Goal: Information Seeking & Learning: Find specific fact

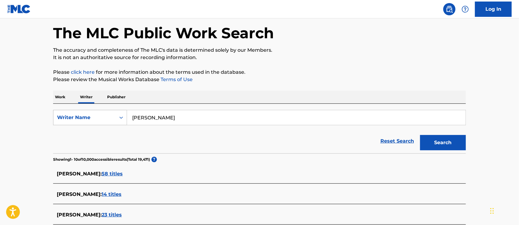
drag, startPoint x: 214, startPoint y: 116, endPoint x: 100, endPoint y: 115, distance: 114.0
click at [100, 115] on div "SearchWithCriteriab9eef753-bfbe-4d31-804d-3dde8521134c Writer Name JEFFREY SCOT…" at bounding box center [259, 117] width 413 height 15
paste input "Love You In The Morning (L.U.I.M)"
type input "Love You In The Morning (L.U.I.M)"
click at [110, 117] on div "Writer Name" at bounding box center [84, 117] width 55 height 7
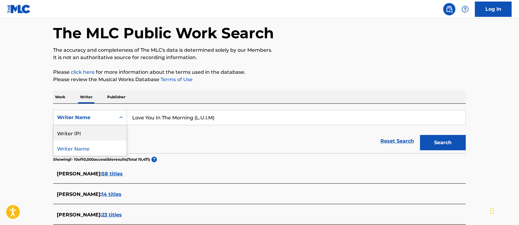
click at [104, 128] on div "Writer IPI" at bounding box center [89, 132] width 73 height 15
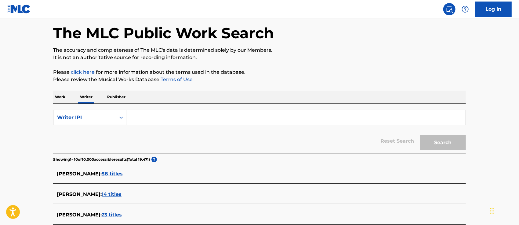
drag, startPoint x: 147, startPoint y: 120, endPoint x: 156, endPoint y: 121, distance: 8.9
click at [146, 121] on input "Search Form" at bounding box center [296, 117] width 339 height 15
paste input "516726842"
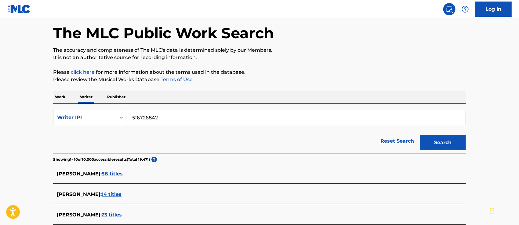
type input "516726842"
click at [444, 141] on button "Search" at bounding box center [443, 142] width 46 height 15
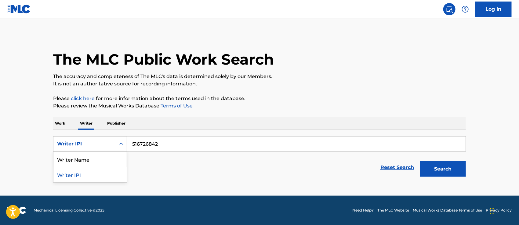
click at [100, 143] on div "Writer IPI" at bounding box center [84, 143] width 55 height 7
click at [95, 156] on div "Writer Name" at bounding box center [89, 158] width 73 height 15
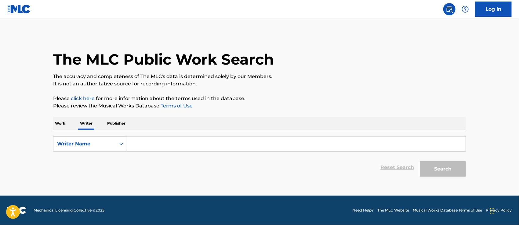
click at [189, 145] on input "Search Form" at bounding box center [296, 143] width 339 height 15
paste input "GREGORY"
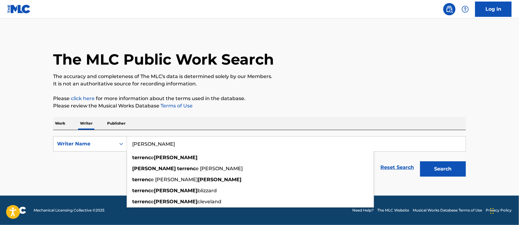
type input "GREGORY Terrence"
click at [420, 161] on button "Search" at bounding box center [443, 168] width 46 height 15
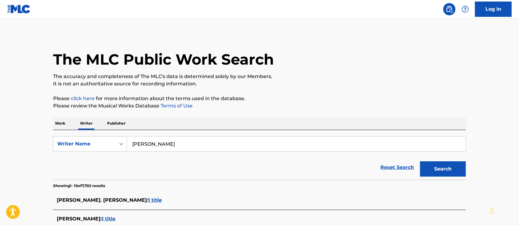
scroll to position [81, 0]
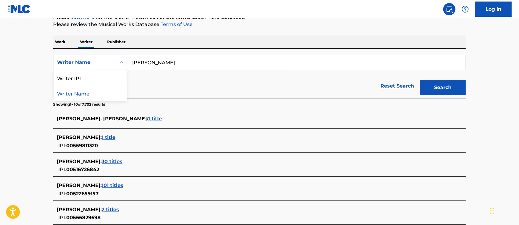
click at [80, 61] on div "Writer Name" at bounding box center [84, 62] width 55 height 7
click at [79, 78] on div "Writer IPI" at bounding box center [89, 77] width 73 height 15
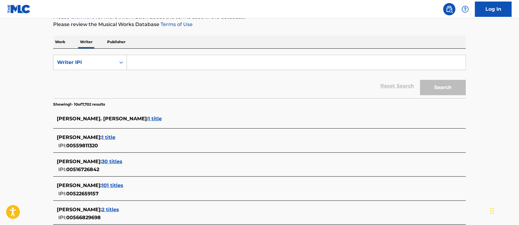
click at [143, 65] on input "Search Form" at bounding box center [296, 62] width 339 height 15
paste input "516726842"
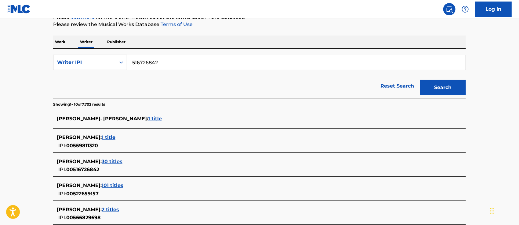
click at [132, 62] on input "516726842" at bounding box center [296, 62] width 339 height 15
type input "000516726842"
click at [420, 80] on button "Search" at bounding box center [443, 87] width 46 height 15
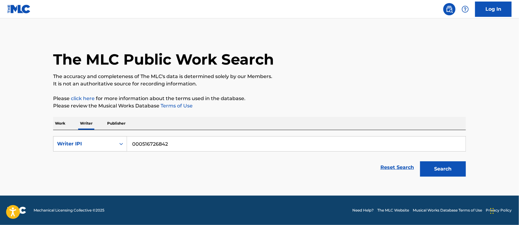
scroll to position [0, 0]
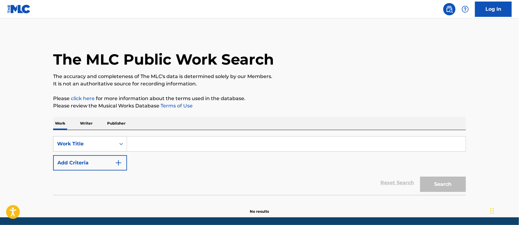
click at [93, 121] on p "Writer" at bounding box center [86, 123] width 16 height 13
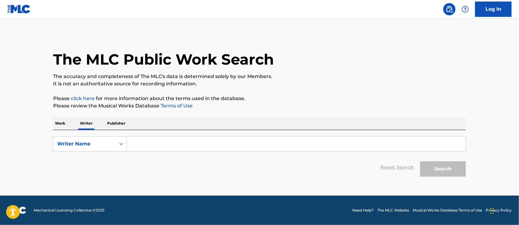
click at [173, 140] on input "Search Form" at bounding box center [296, 143] width 339 height 15
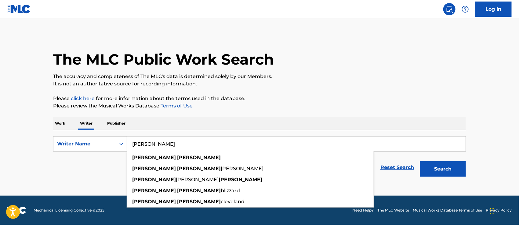
type input "Gregory Terrence"
click at [420, 161] on button "Search" at bounding box center [443, 168] width 46 height 15
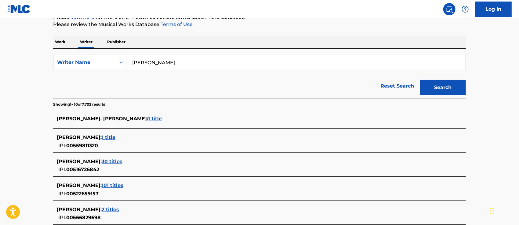
scroll to position [122, 0]
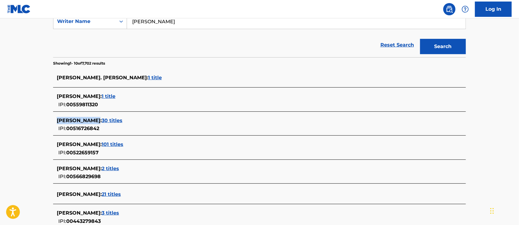
drag, startPoint x: 53, startPoint y: 119, endPoint x: 99, endPoint y: 122, distance: 46.3
click at [99, 122] on div "The MLC Public Work Search The accuracy and completeness of The MLC's data is d…" at bounding box center [260, 119] width 428 height 416
drag, startPoint x: 114, startPoint y: 132, endPoint x: 87, endPoint y: 130, distance: 27.6
click at [87, 130] on div "TERRENCE MALCOM GREGORY : 30 titles IPI: 00516726842" at bounding box center [259, 125] width 413 height 22
click at [57, 130] on div "IPI: 00516726842" at bounding box center [75, 128] width 37 height 8
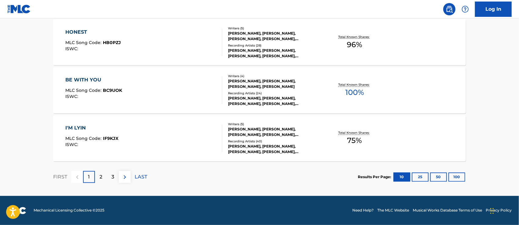
scroll to position [320, 0]
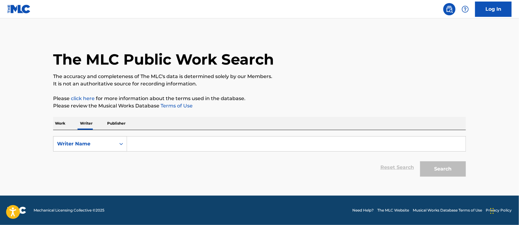
click at [157, 145] on input "Search Form" at bounding box center [296, 143] width 339 height 15
paste input "516726842"
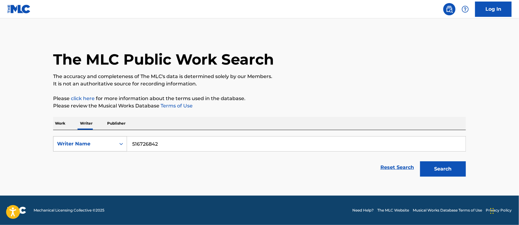
type input "516726842"
click at [120, 141] on icon "Search Form" at bounding box center [121, 144] width 6 height 6
click at [100, 155] on div "Writer IPI" at bounding box center [89, 158] width 73 height 15
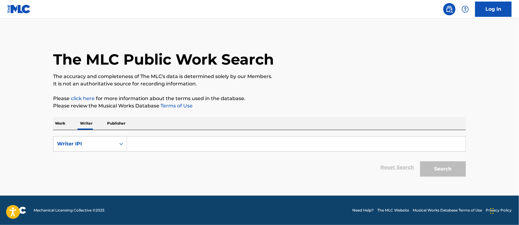
click at [139, 144] on input "Search Form" at bounding box center [296, 143] width 339 height 15
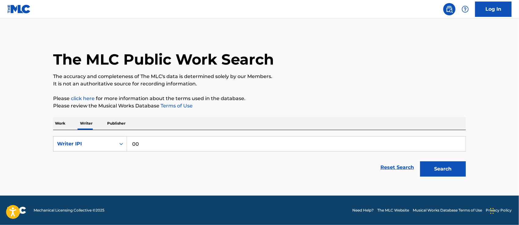
paste input "516726842"
type input "00516726842"
click at [420, 161] on button "Search" at bounding box center [443, 168] width 46 height 15
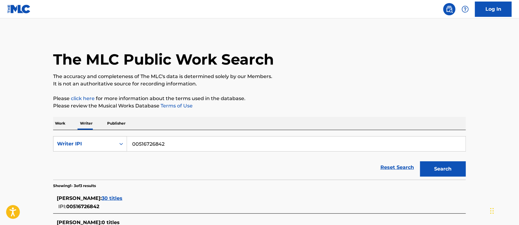
scroll to position [81, 0]
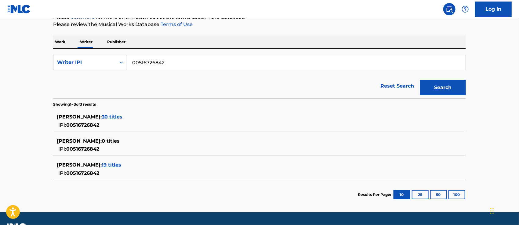
click at [123, 117] on span "30 titles" at bounding box center [112, 117] width 21 height 6
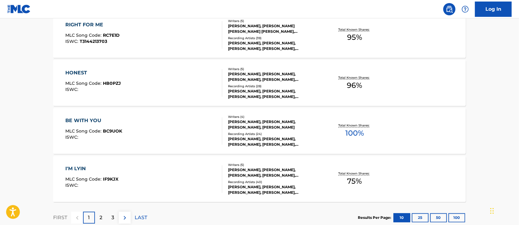
scroll to position [523, 0]
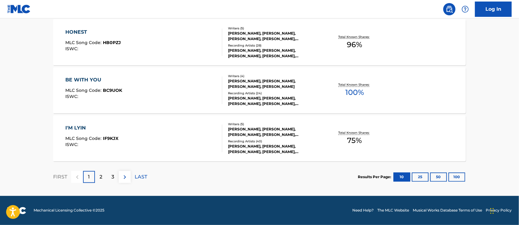
click at [100, 176] on p "2" at bounding box center [101, 176] width 3 height 7
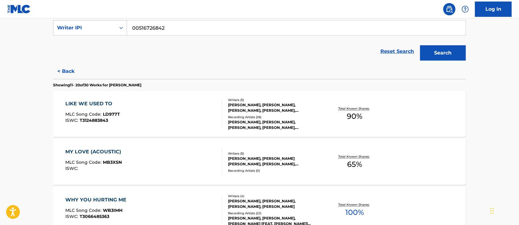
scroll to position [34, 0]
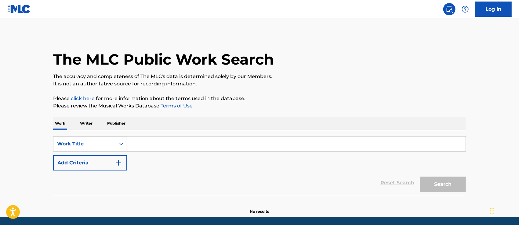
click at [180, 142] on input "Search Form" at bounding box center [296, 143] width 339 height 15
paste input "516726842"
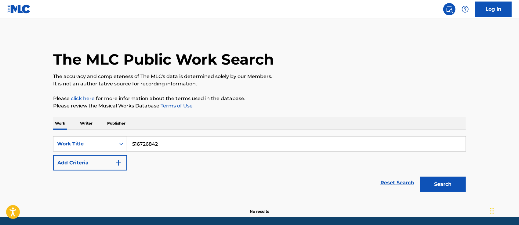
click at [132, 142] on input "516726842" at bounding box center [296, 143] width 339 height 15
type input "00516726842"
click at [420, 176] on button "Search" at bounding box center [443, 183] width 46 height 15
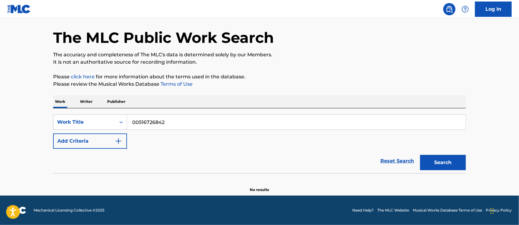
click at [82, 102] on p "Writer" at bounding box center [86, 101] width 16 height 13
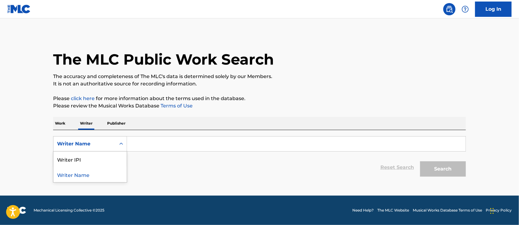
click at [112, 142] on div "Writer Name" at bounding box center [84, 144] width 62 height 12
click at [101, 158] on div "Writer IPI" at bounding box center [89, 158] width 73 height 15
click at [137, 145] on input "Search Form" at bounding box center [296, 143] width 339 height 15
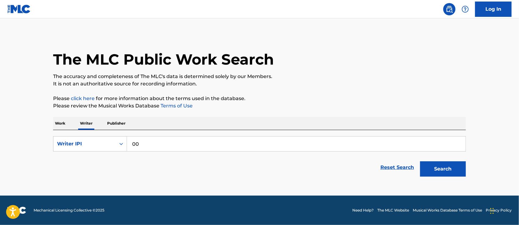
paste input "516726842"
type input "00516726842"
click at [446, 166] on button "Search" at bounding box center [443, 168] width 46 height 15
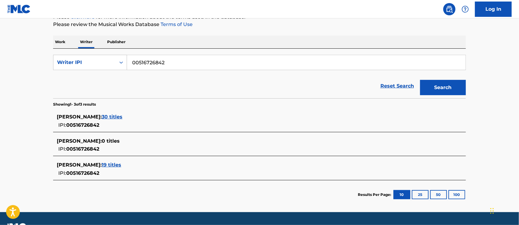
scroll to position [97, 0]
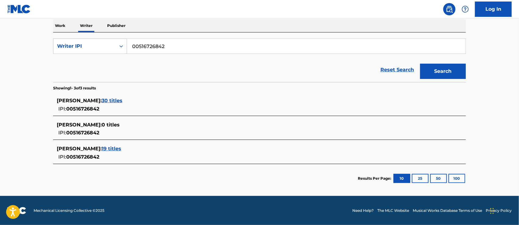
click at [123, 100] on span "30 titles" at bounding box center [112, 100] width 21 height 6
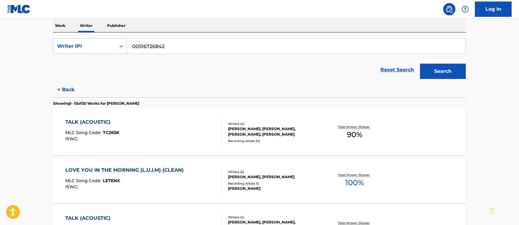
scroll to position [138, 0]
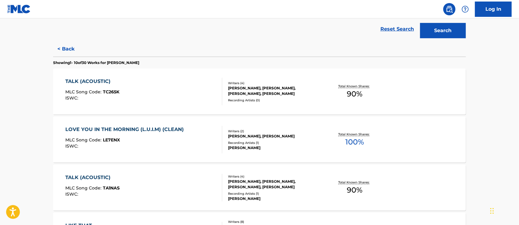
click at [99, 84] on div "TALK (ACOUSTIC)" at bounding box center [93, 81] width 54 height 7
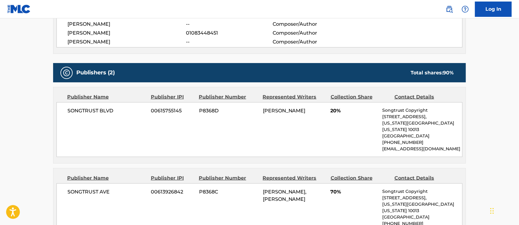
scroll to position [285, 0]
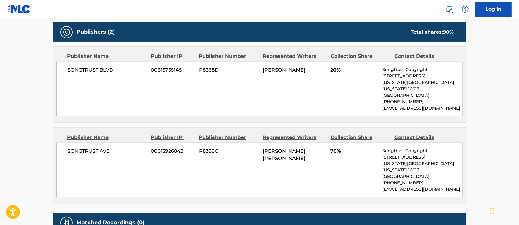
drag, startPoint x: 293, startPoint y: 158, endPoint x: 261, endPoint y: 152, distance: 32.6
click at [261, 152] on div "SONGTRUST AVE 00613926842 P8368C [PERSON_NAME], [PERSON_NAME] 70% Songtrust Cop…" at bounding box center [260, 169] width 406 height 55
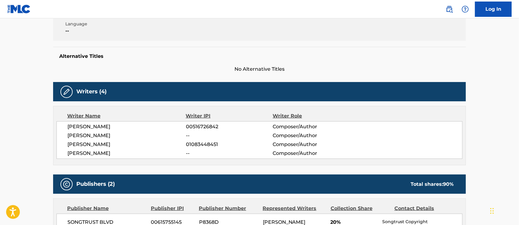
scroll to position [11, 0]
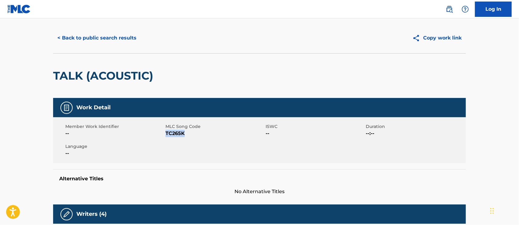
drag, startPoint x: 188, startPoint y: 133, endPoint x: 166, endPoint y: 133, distance: 22.3
click at [166, 133] on span "TC265K" at bounding box center [215, 133] width 99 height 7
copy span "TC265K"
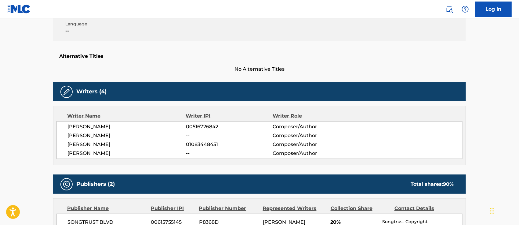
scroll to position [255, 0]
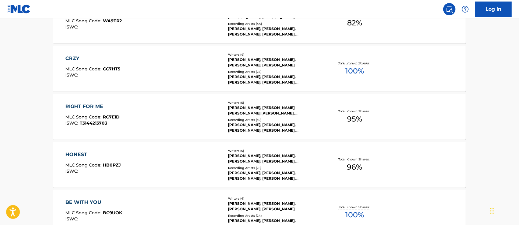
scroll to position [523, 0]
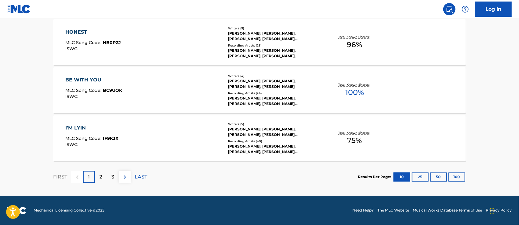
click at [104, 177] on div "2" at bounding box center [101, 177] width 12 height 12
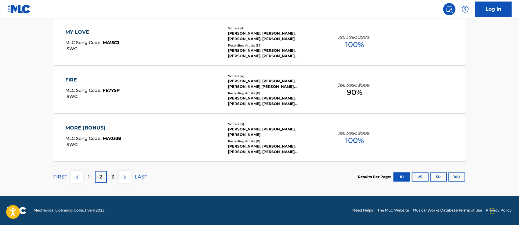
click at [112, 173] on p "3" at bounding box center [113, 176] width 3 height 7
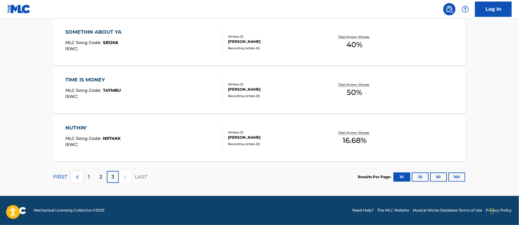
click at [76, 126] on div "NUTHIN'" at bounding box center [93, 127] width 55 height 7
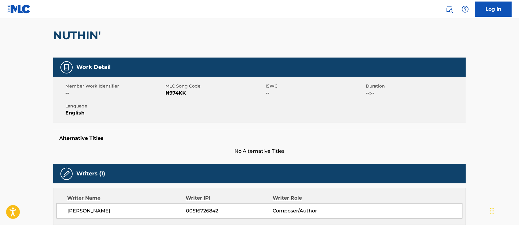
scroll to position [11, 0]
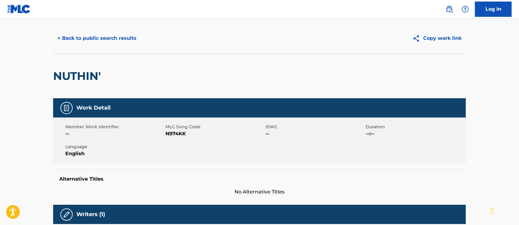
click at [90, 38] on button "< Back to public search results" at bounding box center [97, 38] width 88 height 15
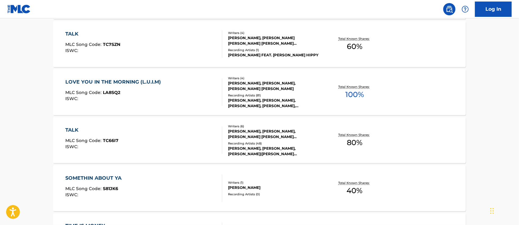
scroll to position [500, 0]
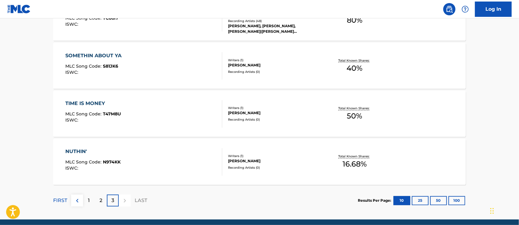
click at [88, 104] on div "TIME IS MONEY" at bounding box center [94, 103] width 56 height 7
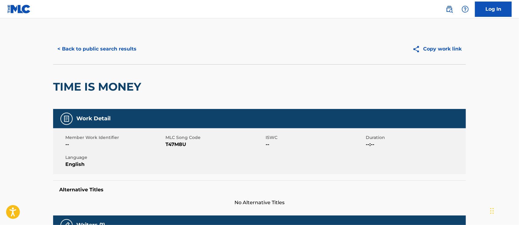
click at [119, 48] on button "< Back to public search results" at bounding box center [97, 48] width 88 height 15
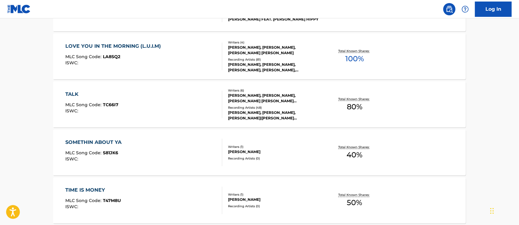
scroll to position [523, 0]
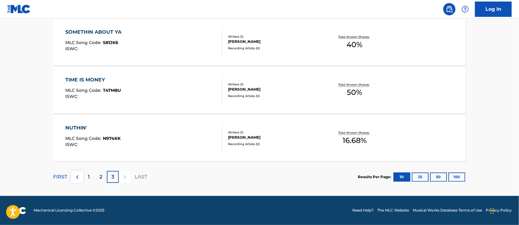
click at [89, 176] on p "1" at bounding box center [89, 176] width 2 height 7
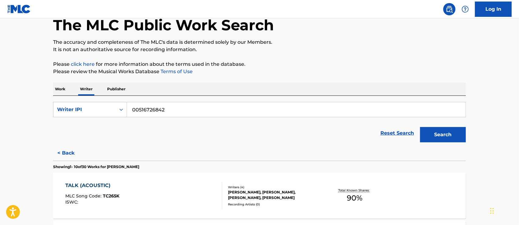
scroll to position [116, 0]
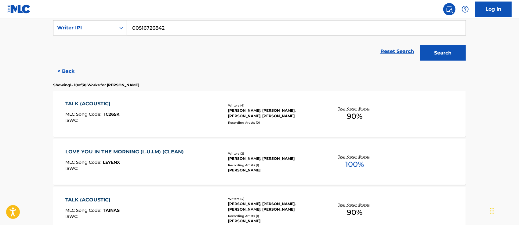
click at [103, 104] on div "TALK (ACOUSTIC)" at bounding box center [93, 103] width 54 height 7
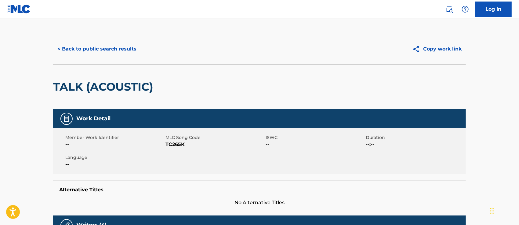
click at [120, 48] on button "< Back to public search results" at bounding box center [97, 48] width 88 height 15
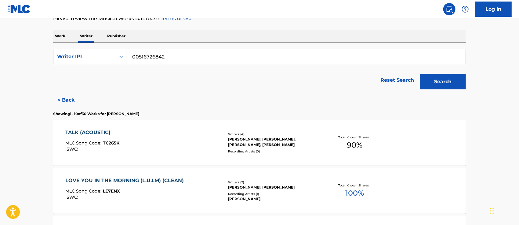
scroll to position [128, 0]
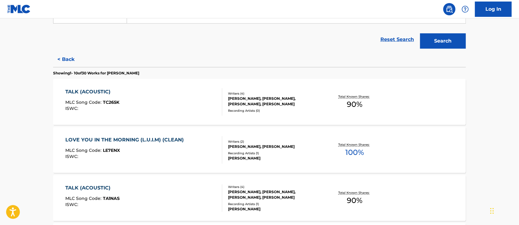
click at [110, 137] on div "LOVE YOU IN THE MORNING (L.U.I.M) (CLEAN)" at bounding box center [127, 139] width 122 height 7
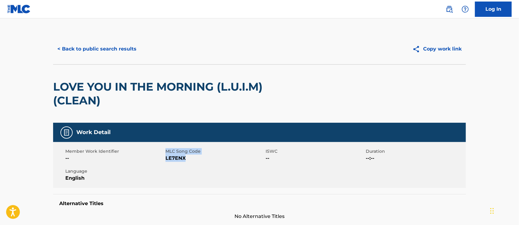
drag, startPoint x: 189, startPoint y: 158, endPoint x: 165, endPoint y: 158, distance: 23.8
click at [165, 158] on div "Member Work Identifier -- MLC Song Code LE7ENX ISWC -- Duration --:-- Language …" at bounding box center [259, 165] width 413 height 46
click at [200, 163] on div "Member Work Identifier -- MLC Song Code LE7ENX ISWC -- Duration --:-- Language …" at bounding box center [259, 165] width 413 height 46
drag, startPoint x: 187, startPoint y: 159, endPoint x: 166, endPoint y: 159, distance: 21.1
click at [166, 159] on span "LE7ENX" at bounding box center [215, 157] width 99 height 7
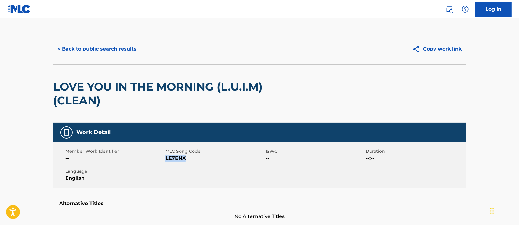
copy span "LE7ENX"
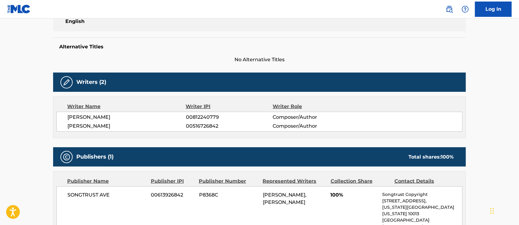
scroll to position [75, 0]
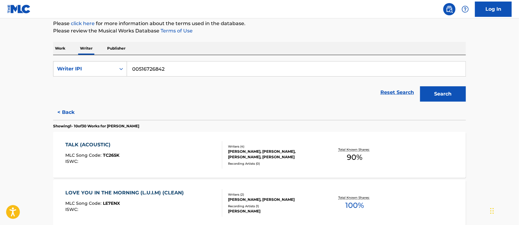
scroll to position [156, 0]
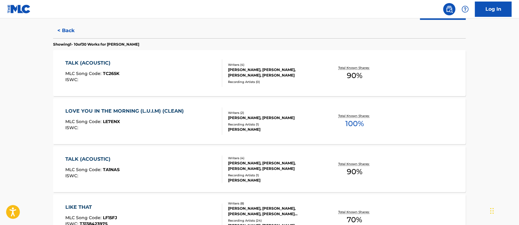
click at [98, 155] on div "TALK (ACOUSTIC)" at bounding box center [93, 158] width 54 height 7
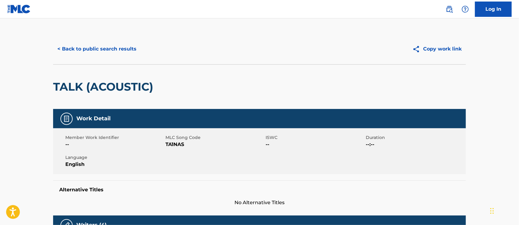
click at [90, 50] on button "< Back to public search results" at bounding box center [97, 48] width 88 height 15
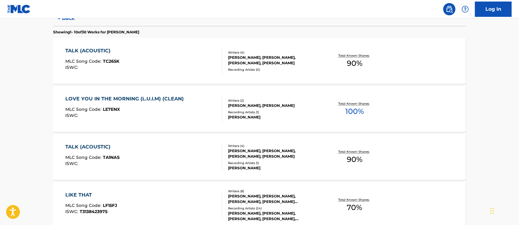
scroll to position [209, 0]
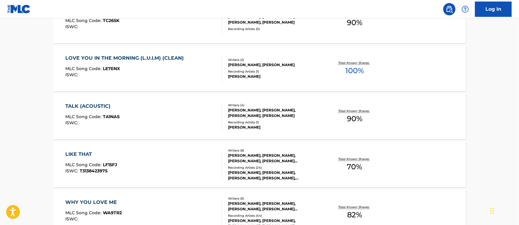
click at [82, 155] on div "LIKE THAT" at bounding box center [92, 153] width 52 height 7
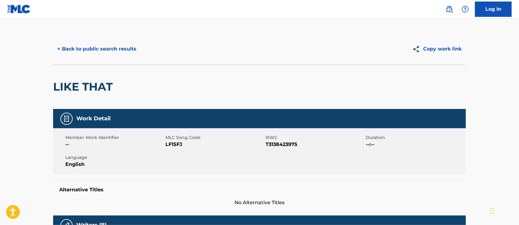
click at [85, 49] on button "< Back to public search results" at bounding box center [97, 48] width 88 height 15
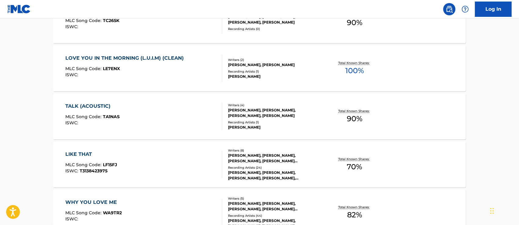
scroll to position [250, 0]
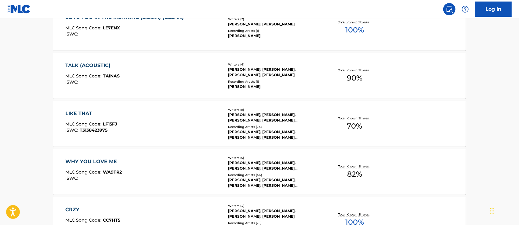
click at [98, 161] on div "WHY YOU LOVE ME" at bounding box center [94, 161] width 57 height 7
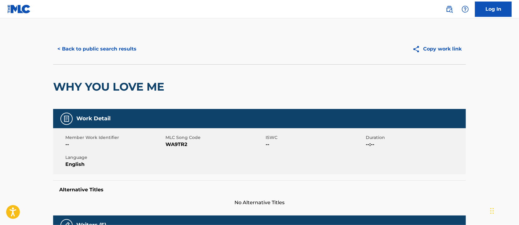
click at [96, 47] on button "< Back to public search results" at bounding box center [97, 48] width 88 height 15
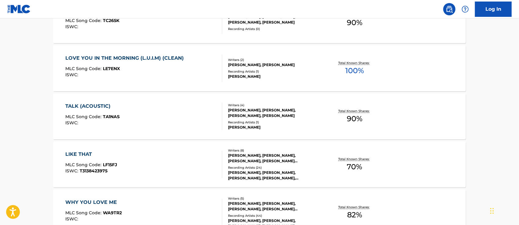
scroll to position [291, 0]
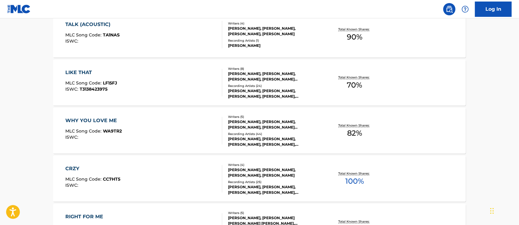
click at [74, 166] on div "CRZY" at bounding box center [93, 168] width 55 height 7
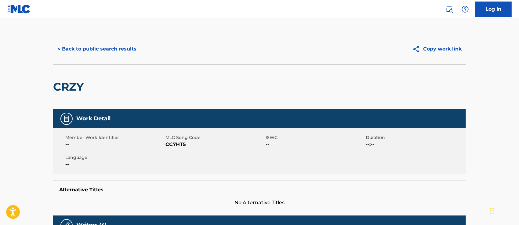
click at [95, 49] on button "< Back to public search results" at bounding box center [97, 48] width 88 height 15
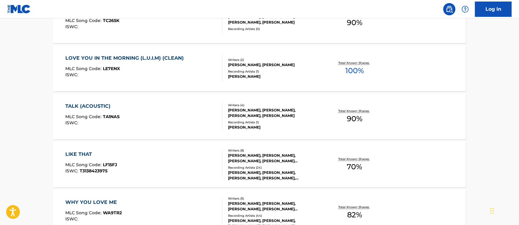
scroll to position [250, 0]
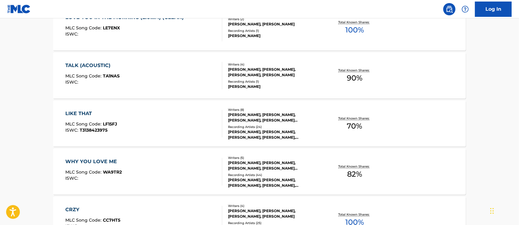
click at [72, 206] on div "CRZY" at bounding box center [93, 209] width 55 height 7
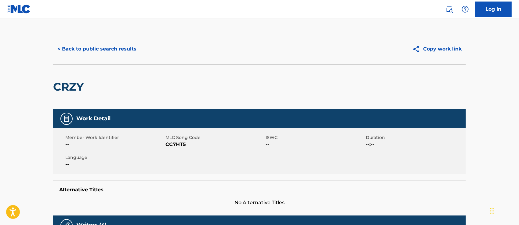
click at [96, 50] on button "< Back to public search results" at bounding box center [97, 48] width 88 height 15
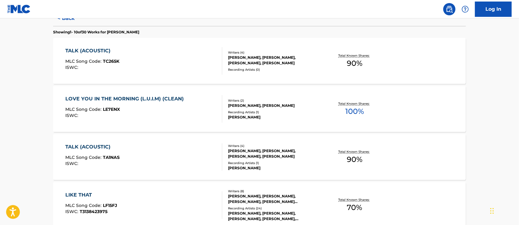
scroll to position [250, 0]
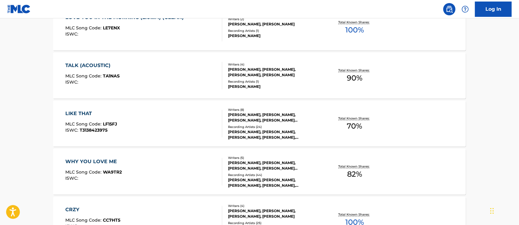
click at [106, 159] on div "WHY YOU LOVE ME" at bounding box center [94, 161] width 57 height 7
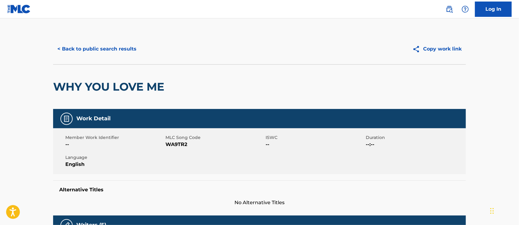
click at [104, 53] on button "< Back to public search results" at bounding box center [97, 48] width 88 height 15
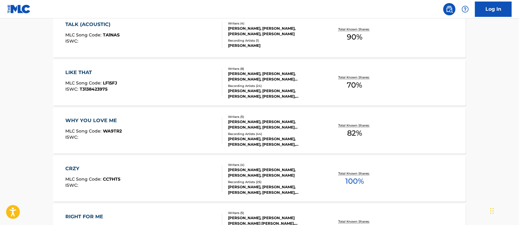
scroll to position [332, 0]
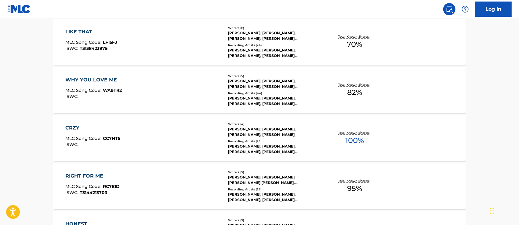
click at [87, 177] on div "RIGHT FOR ME" at bounding box center [93, 175] width 54 height 7
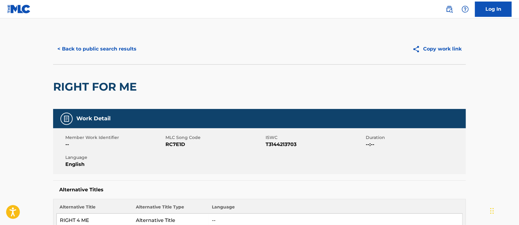
click at [89, 49] on button "< Back to public search results" at bounding box center [97, 48] width 88 height 15
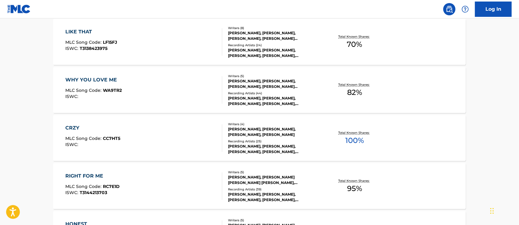
scroll to position [372, 0]
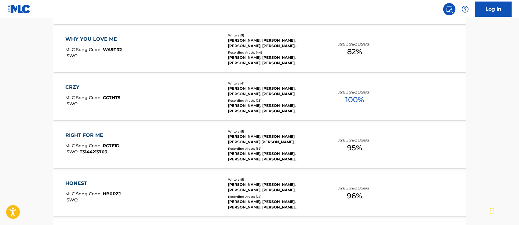
click at [83, 179] on div "HONEST" at bounding box center [94, 182] width 56 height 7
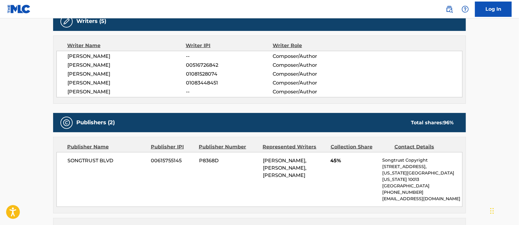
scroll to position [285, 0]
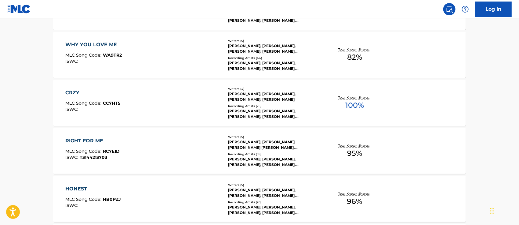
scroll to position [407, 0]
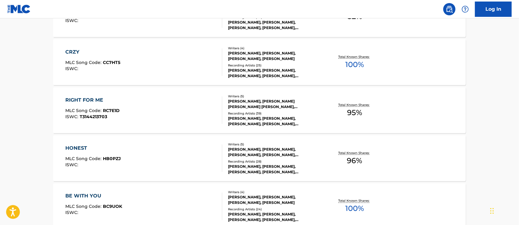
click at [85, 145] on div "HONEST" at bounding box center [94, 147] width 56 height 7
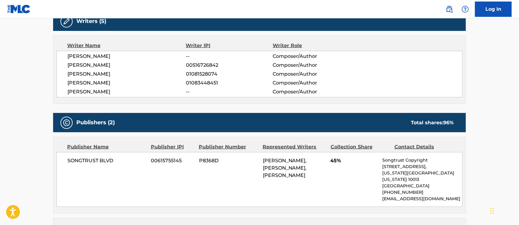
scroll to position [163, 0]
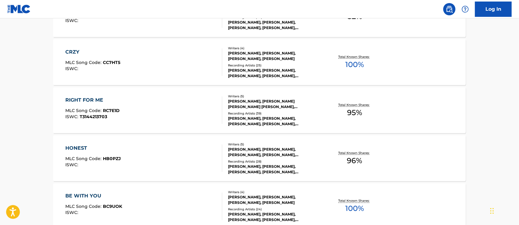
scroll to position [489, 0]
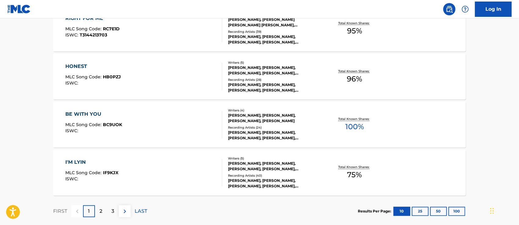
click at [89, 115] on div "BE WITH YOU" at bounding box center [94, 114] width 57 height 7
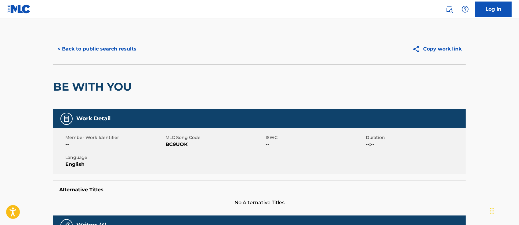
click at [89, 49] on button "< Back to public search results" at bounding box center [97, 48] width 88 height 15
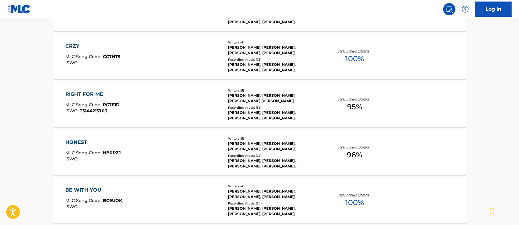
scroll to position [523, 0]
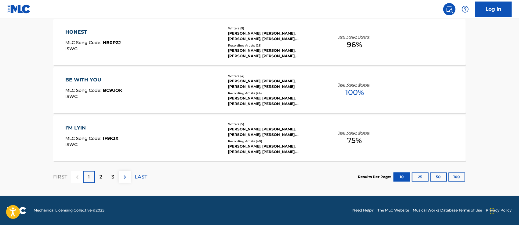
click at [80, 126] on div "I'M LYIN" at bounding box center [92, 127] width 53 height 7
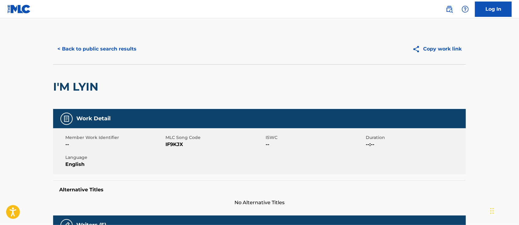
click at [78, 48] on button "< Back to public search results" at bounding box center [97, 48] width 88 height 15
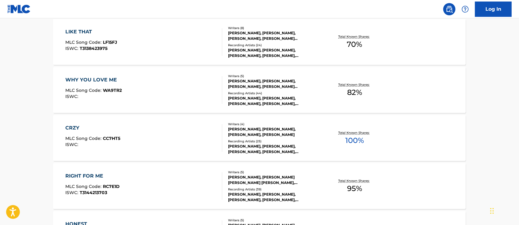
scroll to position [523, 0]
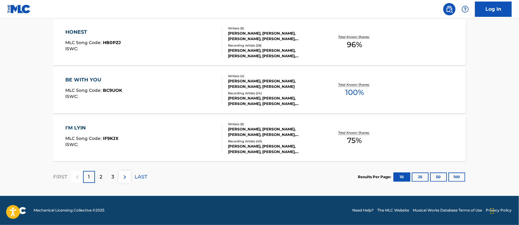
click at [101, 177] on p "2" at bounding box center [101, 176] width 3 height 7
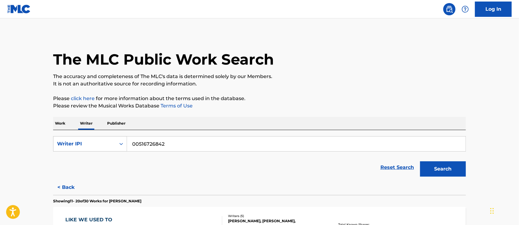
scroll to position [122, 0]
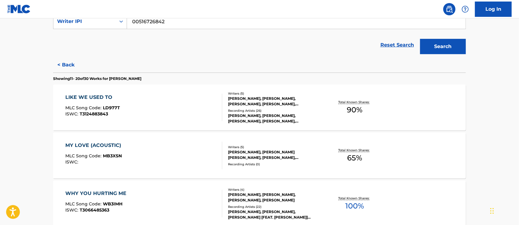
click at [103, 95] on div "LIKE WE USED TO" at bounding box center [93, 96] width 55 height 7
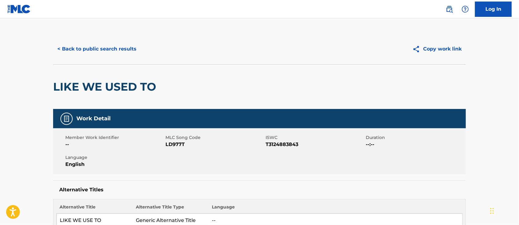
click at [76, 49] on button "< Back to public search results" at bounding box center [97, 48] width 88 height 15
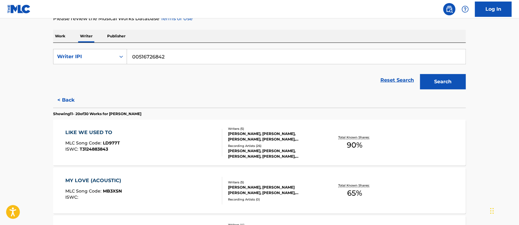
scroll to position [128, 0]
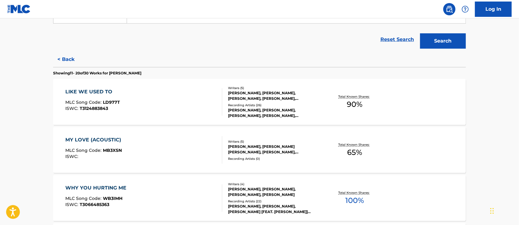
click at [93, 141] on div "MY LOVE (ACOUSTIC)" at bounding box center [95, 139] width 59 height 7
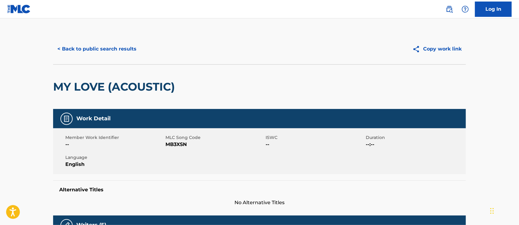
click at [93, 48] on button "< Back to public search results" at bounding box center [97, 48] width 88 height 15
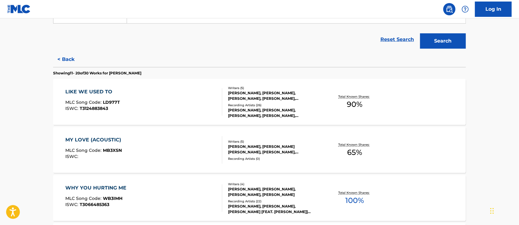
scroll to position [169, 0]
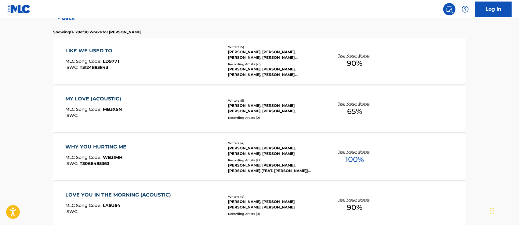
click at [104, 144] on div "WHY YOU HURTING ME" at bounding box center [98, 146] width 64 height 7
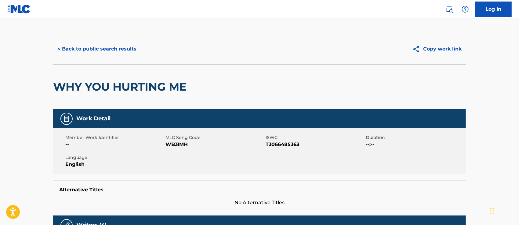
click at [98, 50] on button "< Back to public search results" at bounding box center [97, 48] width 88 height 15
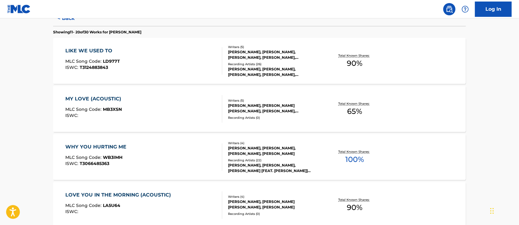
scroll to position [209, 0]
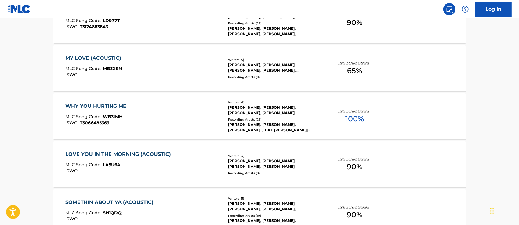
click at [93, 154] on div "LOVE YOU IN THE MORNING (ACOUSTIC)" at bounding box center [120, 153] width 109 height 7
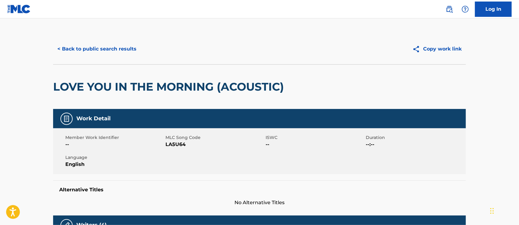
click at [108, 50] on button "< Back to public search results" at bounding box center [97, 48] width 88 height 15
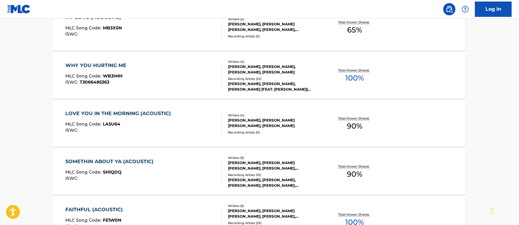
scroll to position [291, 0]
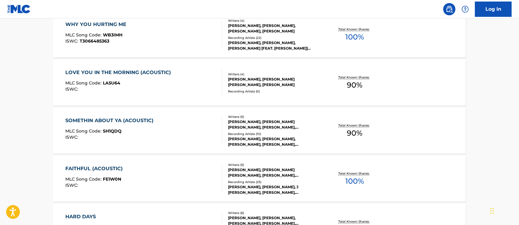
click at [108, 120] on div "SOMETHIN ABOUT YA (ACOUSTIC)" at bounding box center [111, 120] width 91 height 7
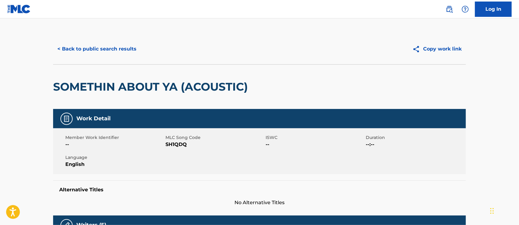
click at [83, 53] on button "< Back to public search results" at bounding box center [97, 48] width 88 height 15
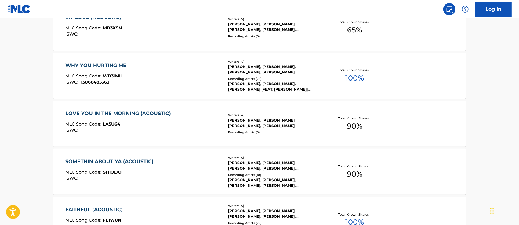
scroll to position [291, 0]
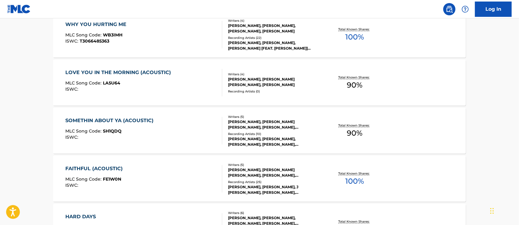
click at [86, 170] on div "FAITHFUL (ACOUSTIC)" at bounding box center [96, 168] width 60 height 7
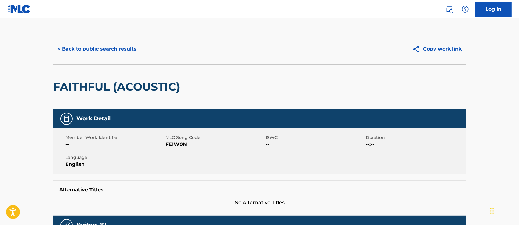
click at [92, 55] on button "< Back to public search results" at bounding box center [97, 48] width 88 height 15
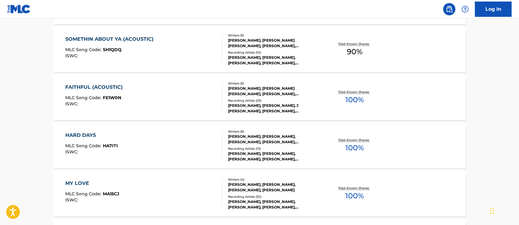
scroll to position [332, 0]
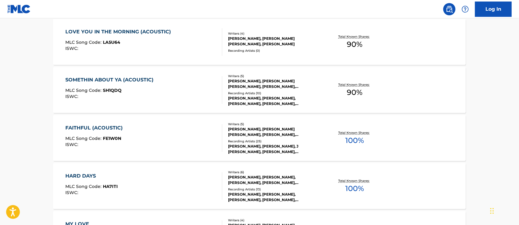
click at [81, 177] on div "HARD DAYS" at bounding box center [92, 175] width 53 height 7
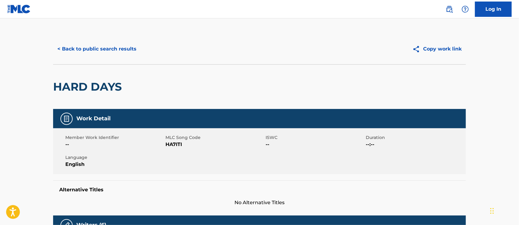
click at [90, 47] on button "< Back to public search results" at bounding box center [97, 48] width 88 height 15
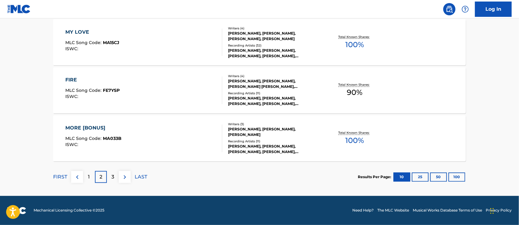
scroll to position [442, 0]
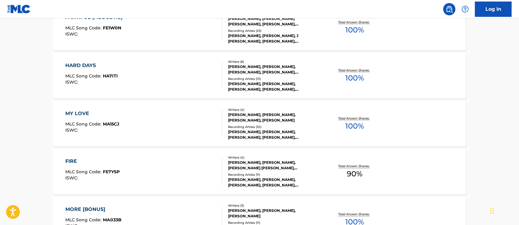
click at [81, 111] on div "MY LOVE" at bounding box center [93, 113] width 54 height 7
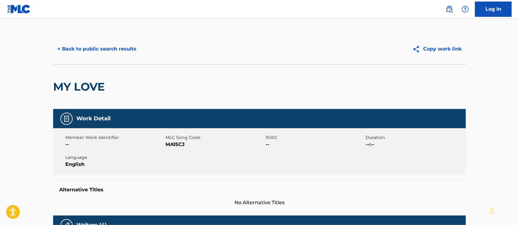
click at [85, 49] on button "< Back to public search results" at bounding box center [97, 48] width 88 height 15
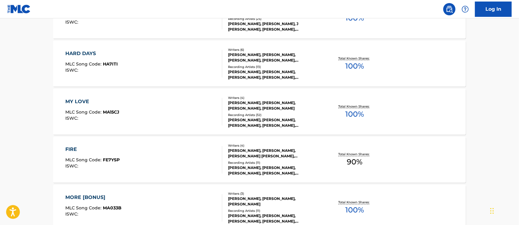
scroll to position [523, 0]
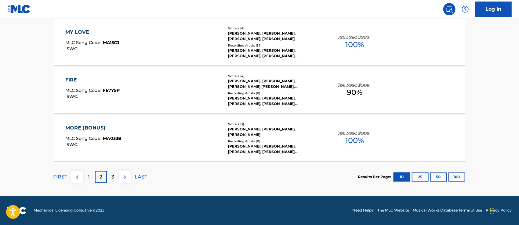
click at [72, 81] on div "FIRE" at bounding box center [93, 79] width 54 height 7
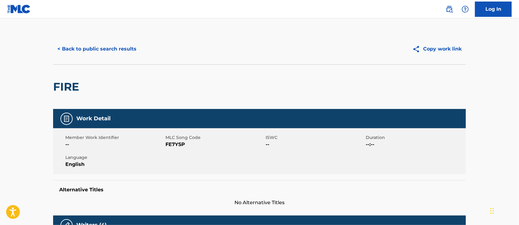
click at [109, 51] on button "< Back to public search results" at bounding box center [97, 48] width 88 height 15
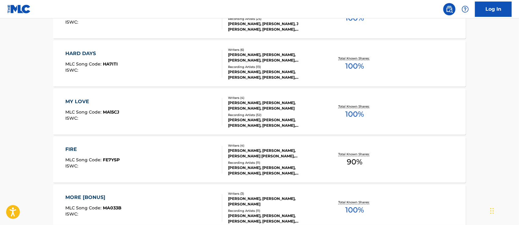
scroll to position [523, 0]
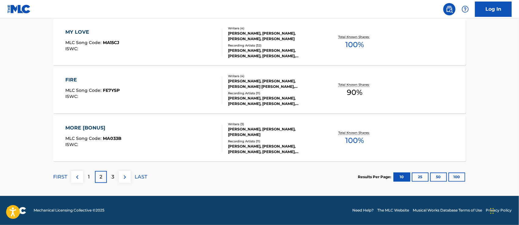
click at [83, 129] on div "MORE [BONUS]" at bounding box center [94, 127] width 56 height 7
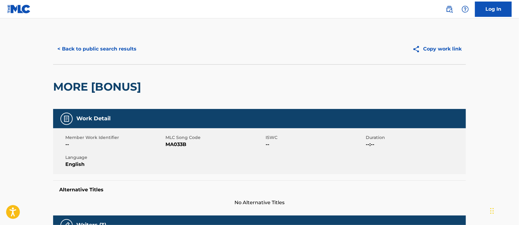
click at [97, 44] on button "< Back to public search results" at bounding box center [97, 48] width 88 height 15
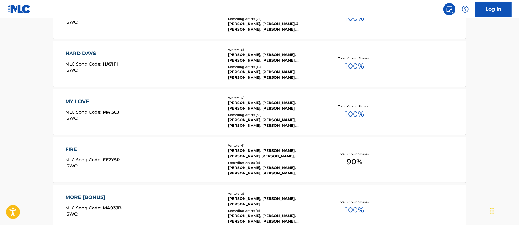
scroll to position [523, 0]
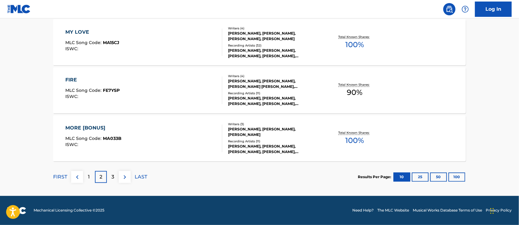
click at [112, 177] on p "3" at bounding box center [113, 176] width 3 height 7
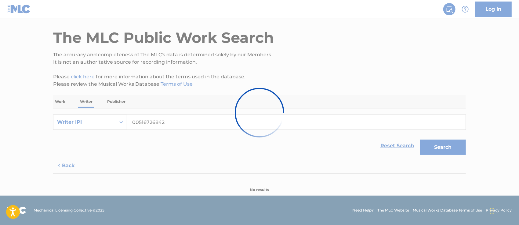
scroll to position [22, 0]
click at [263, 190] on div at bounding box center [259, 112] width 519 height 225
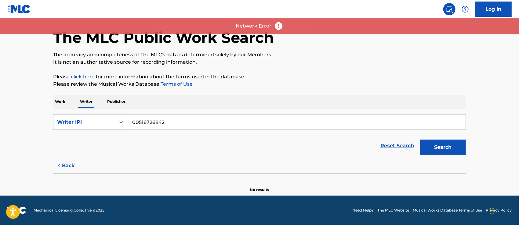
click at [442, 145] on button "Search" at bounding box center [443, 146] width 46 height 15
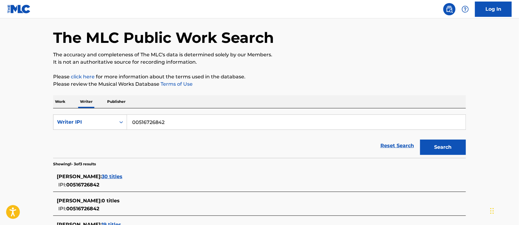
scroll to position [97, 0]
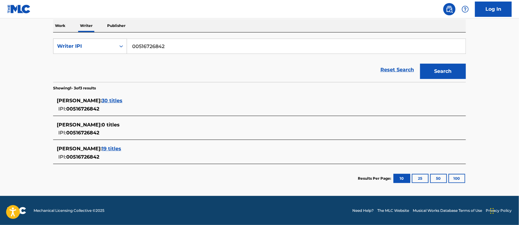
click at [123, 101] on span "30 titles" at bounding box center [112, 100] width 21 height 6
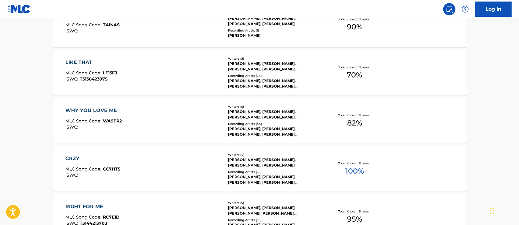
scroll to position [523, 0]
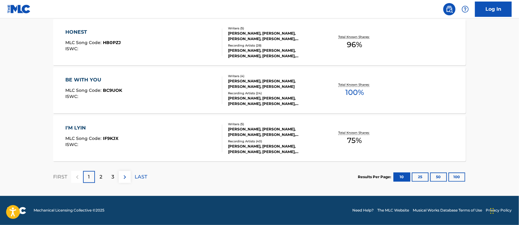
click at [114, 175] on p "3" at bounding box center [113, 176] width 3 height 7
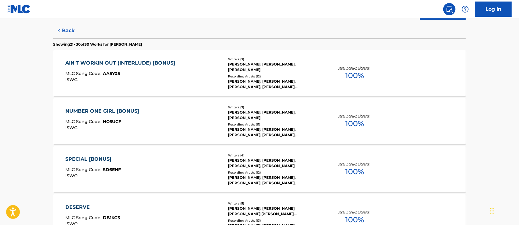
scroll to position [116, 0]
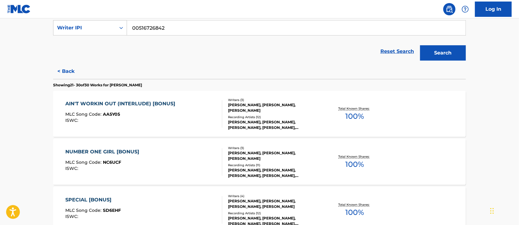
click at [148, 106] on div "AIN'T WORKIN OUT (INTERLUDE) [BONUS]" at bounding box center [122, 103] width 113 height 7
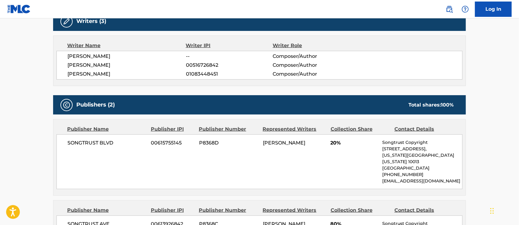
scroll to position [122, 0]
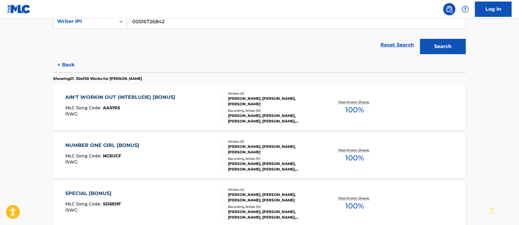
click at [116, 145] on div "NUMBER ONE GIRL [BONUS]" at bounding box center [104, 144] width 77 height 7
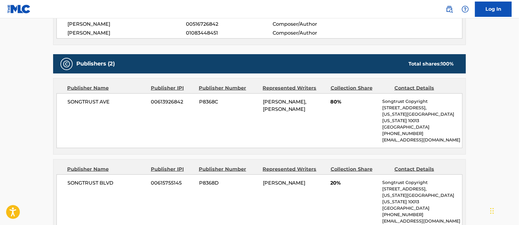
scroll to position [163, 0]
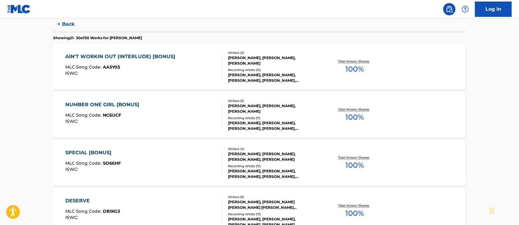
click at [93, 151] on div "SPECIAL [BONUS]" at bounding box center [94, 152] width 56 height 7
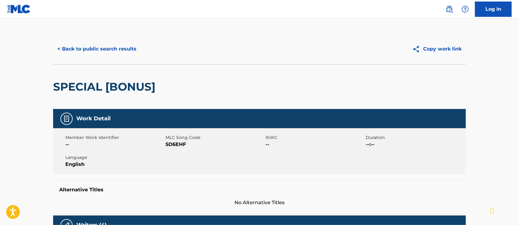
click at [92, 47] on button "< Back to public search results" at bounding box center [97, 48] width 88 height 15
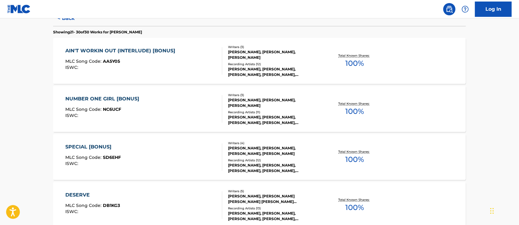
scroll to position [209, 0]
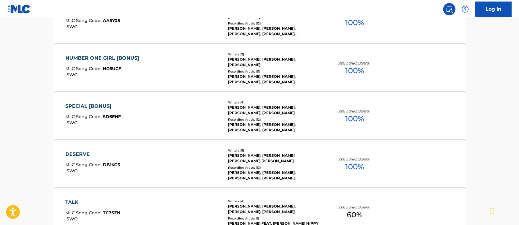
click at [81, 152] on div "DESERVE" at bounding box center [93, 153] width 55 height 7
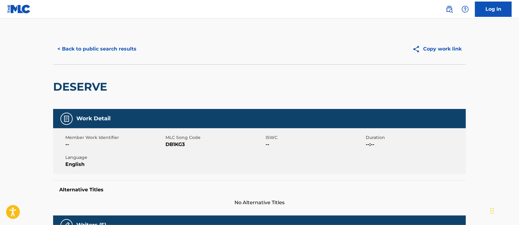
click at [91, 53] on button "< Back to public search results" at bounding box center [97, 48] width 88 height 15
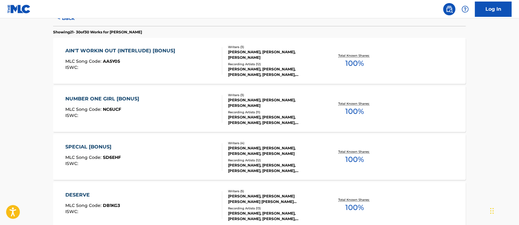
scroll to position [291, 0]
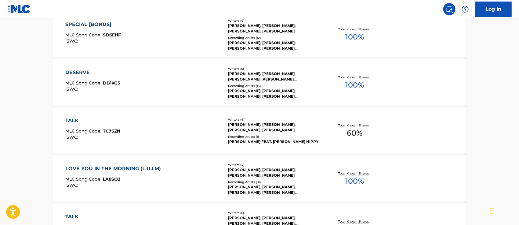
click at [76, 121] on div "TALK" at bounding box center [93, 120] width 55 height 7
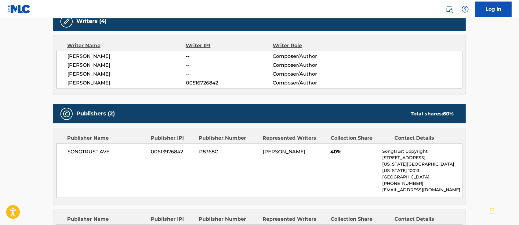
scroll to position [163, 0]
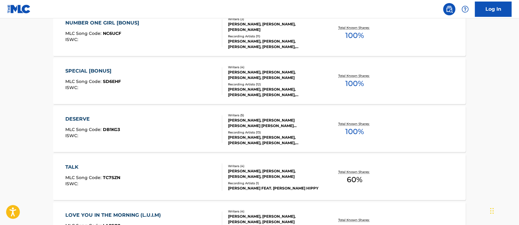
scroll to position [326, 0]
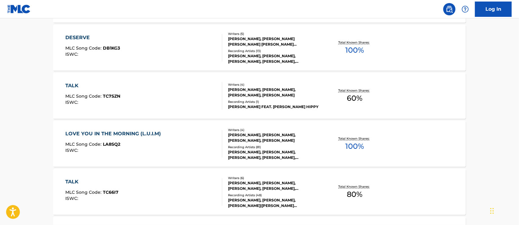
click at [93, 133] on div "LOVE YOU IN THE MORNING (L.U.I.M)" at bounding box center [115, 133] width 99 height 7
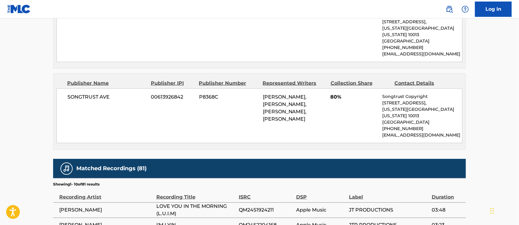
scroll to position [407, 0]
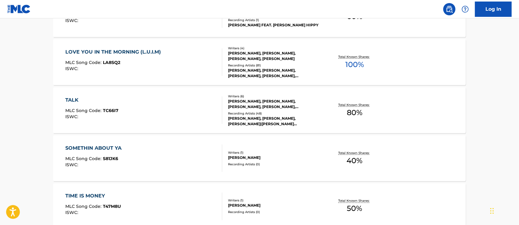
click at [91, 149] on div "SOMETHIN ABOUT YA" at bounding box center [95, 147] width 59 height 7
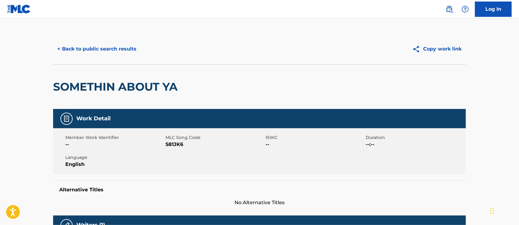
click at [101, 45] on button "< Back to public search results" at bounding box center [97, 48] width 88 height 15
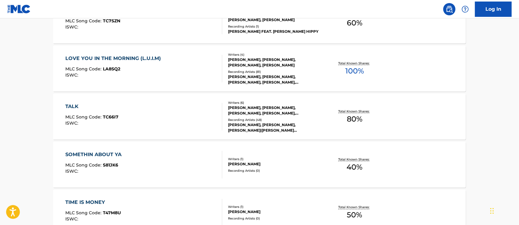
scroll to position [482, 0]
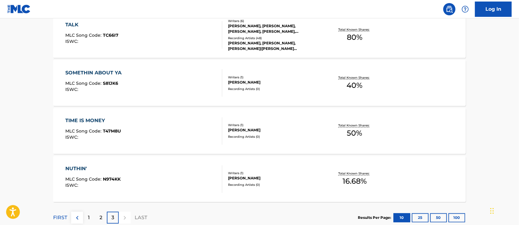
click at [95, 118] on div "TIME IS MONEY" at bounding box center [94, 120] width 56 height 7
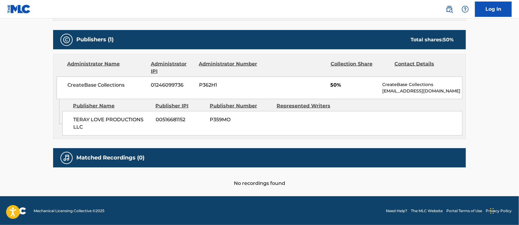
scroll to position [214, 0]
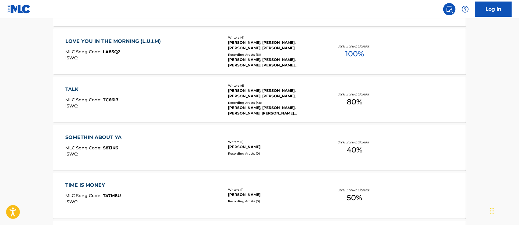
scroll to position [500, 0]
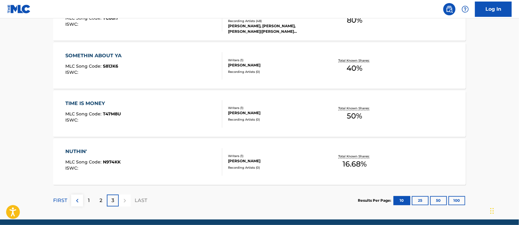
click at [66, 149] on div "NUTHIN'" at bounding box center [93, 151] width 55 height 7
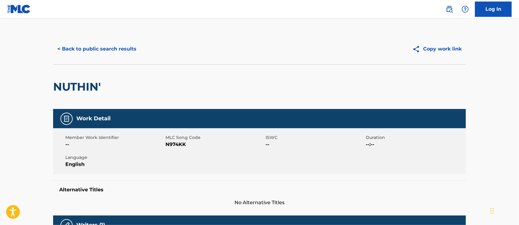
click at [89, 45] on button "< Back to public search results" at bounding box center [97, 48] width 88 height 15
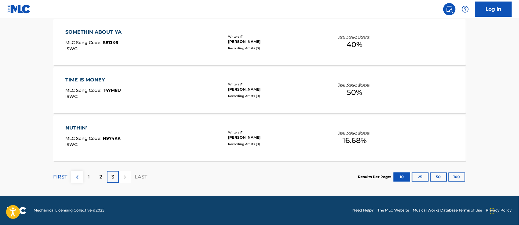
scroll to position [442, 0]
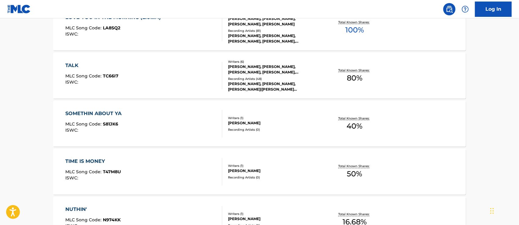
click at [75, 64] on div "TALK" at bounding box center [92, 65] width 53 height 7
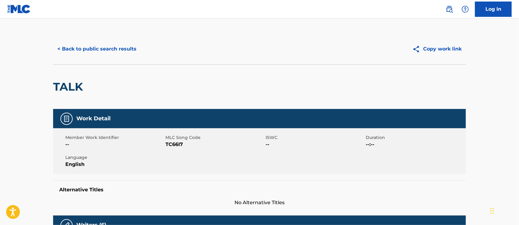
click at [100, 48] on button "< Back to public search results" at bounding box center [97, 48] width 88 height 15
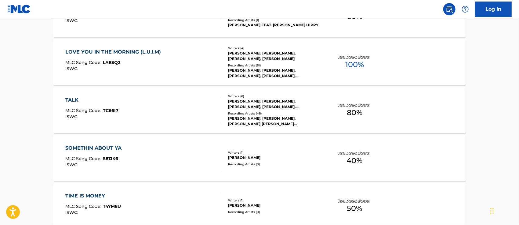
scroll to position [523, 0]
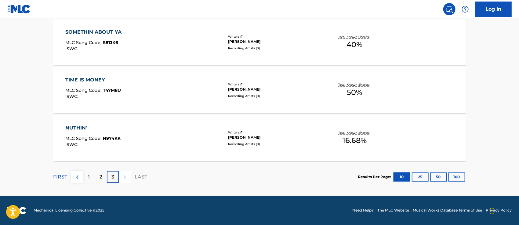
click at [440, 177] on button "50" at bounding box center [439, 176] width 17 height 9
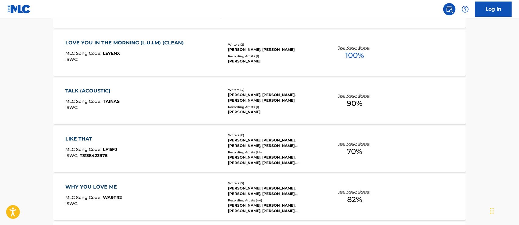
scroll to position [229, 0]
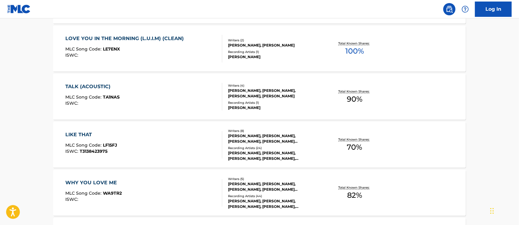
click at [90, 131] on div "LIKE THAT" at bounding box center [92, 134] width 52 height 7
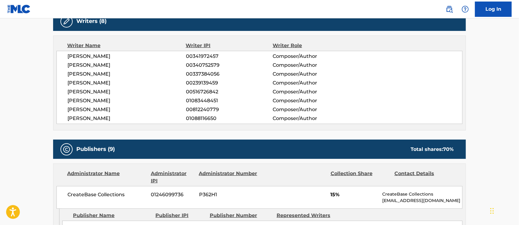
scroll to position [41, 0]
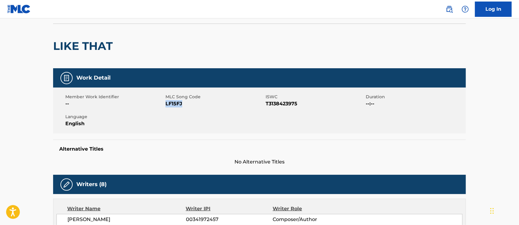
drag, startPoint x: 187, startPoint y: 104, endPoint x: 166, endPoint y: 104, distance: 21.1
click at [166, 104] on span "LF15FJ" at bounding box center [215, 103] width 99 height 7
copy span "LF15FJ"
drag, startPoint x: 298, startPoint y: 101, endPoint x: 266, endPoint y: 105, distance: 31.8
click at [266, 105] on span "T3138423975" at bounding box center [315, 103] width 99 height 7
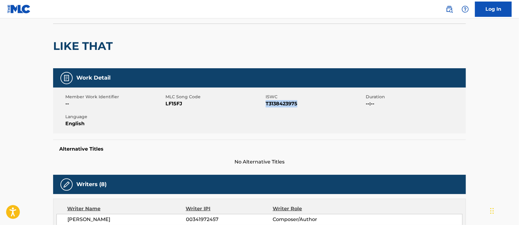
copy span "T3138423975"
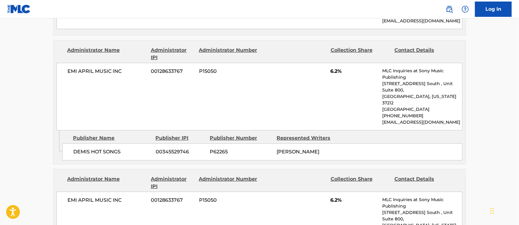
scroll to position [1018, 0]
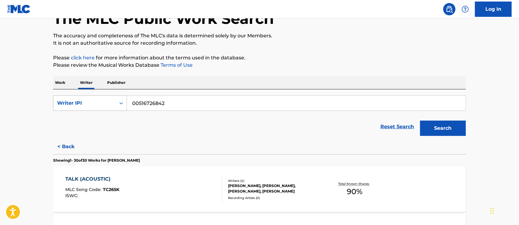
scroll to position [122, 0]
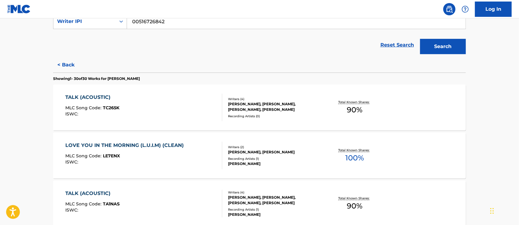
click at [85, 97] on div "TALK (ACOUSTIC)" at bounding box center [93, 96] width 54 height 7
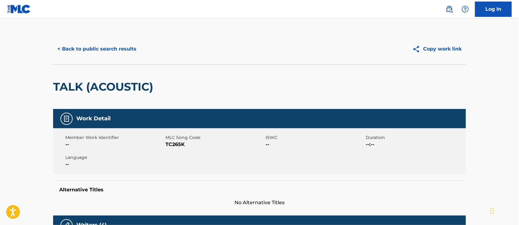
click at [85, 52] on button "< Back to public search results" at bounding box center [97, 48] width 88 height 15
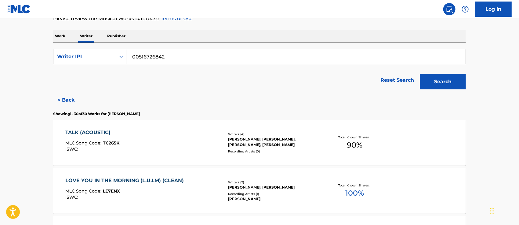
scroll to position [169, 0]
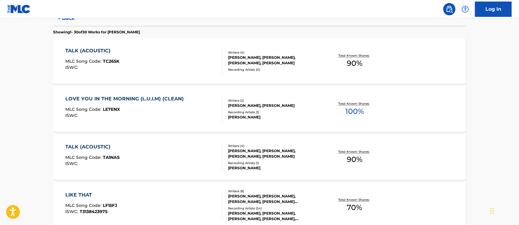
click at [86, 97] on div "LOVE YOU IN THE MORNING (L.U.I.M) (CLEAN)" at bounding box center [127, 98] width 122 height 7
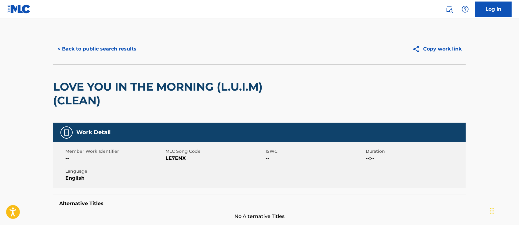
click at [96, 47] on button "< Back to public search results" at bounding box center [97, 48] width 88 height 15
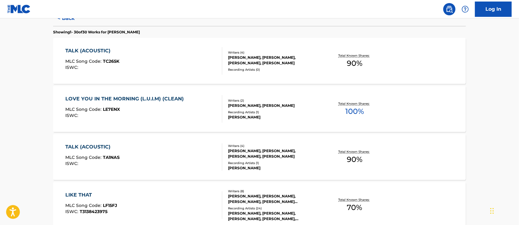
scroll to position [87, 0]
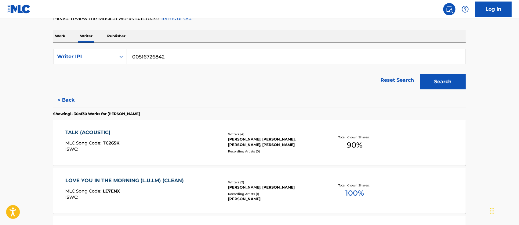
click at [443, 78] on button "Search" at bounding box center [443, 81] width 46 height 15
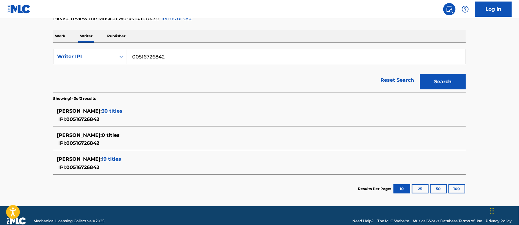
scroll to position [97, 0]
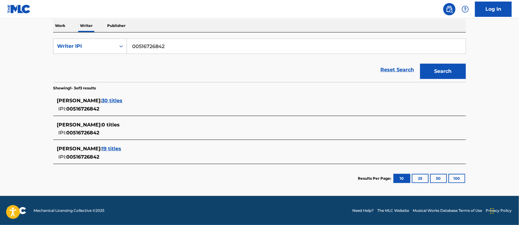
click at [121, 149] on span "19 titles" at bounding box center [112, 148] width 20 height 6
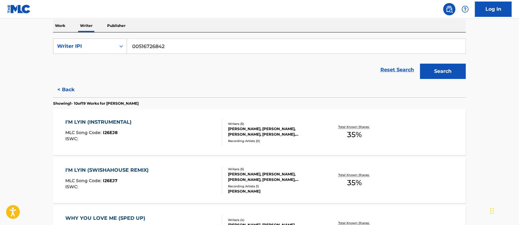
scroll to position [138, 0]
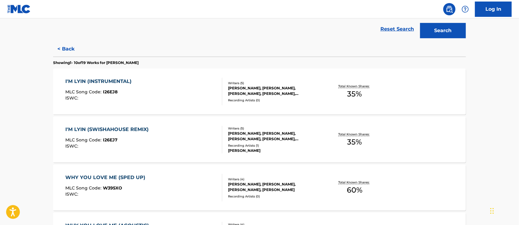
click at [115, 80] on div "I'M LYIN (INSTRUMENTAL)" at bounding box center [100, 81] width 69 height 7
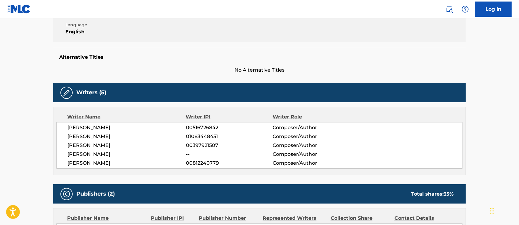
scroll to position [255, 0]
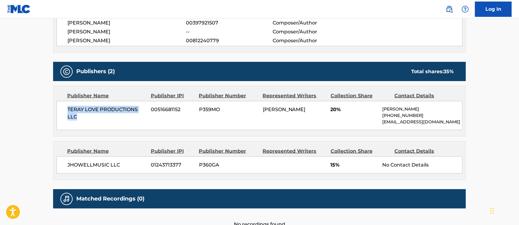
drag, startPoint x: 93, startPoint y: 119, endPoint x: 64, endPoint y: 105, distance: 32.7
click at [64, 105] on div "TERAY LOVE PRODUCTIONS LLC 00516681152 P359MO [PERSON_NAME] 20% [PERSON_NAME] […" at bounding box center [260, 115] width 406 height 29
copy span "TERAY LOVE PRODUCTIONS LLC"
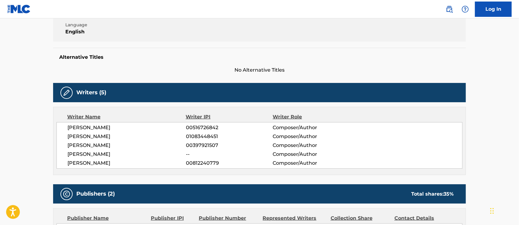
scroll to position [0, 0]
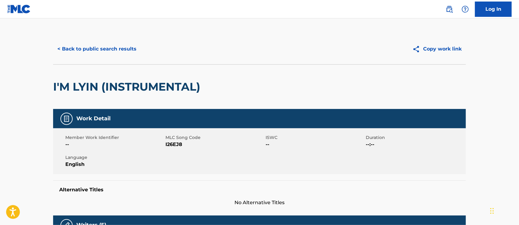
click at [105, 49] on button "< Back to public search results" at bounding box center [97, 48] width 88 height 15
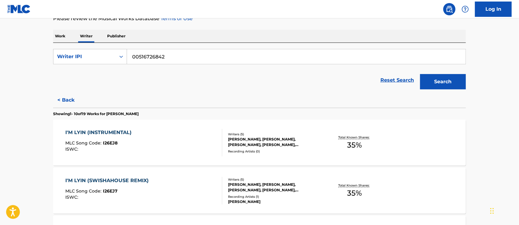
scroll to position [5, 0]
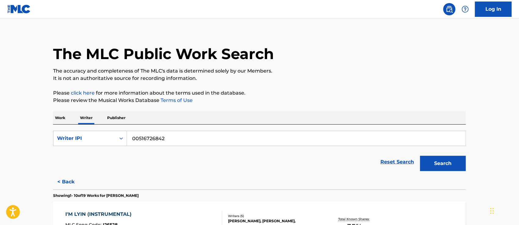
click at [456, 162] on button "Search" at bounding box center [443, 163] width 46 height 15
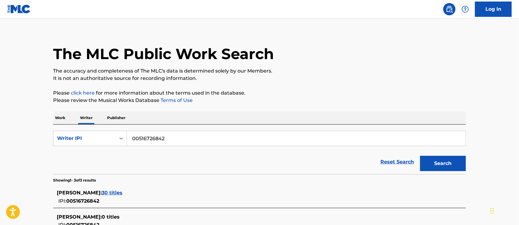
scroll to position [87, 0]
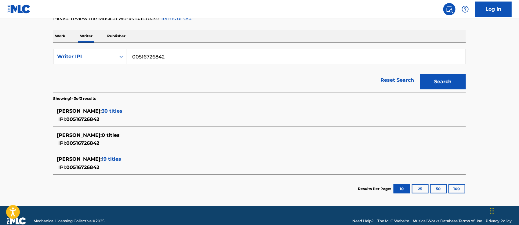
click at [123, 108] on span "30 titles" at bounding box center [112, 111] width 21 height 6
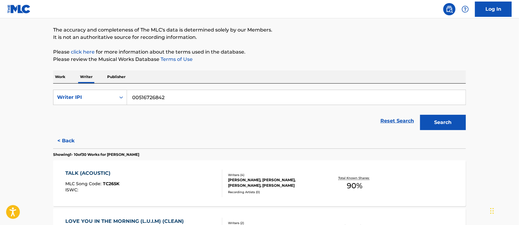
scroll to position [128, 0]
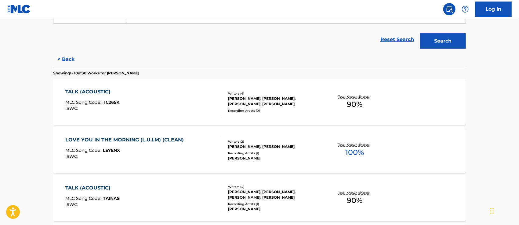
drag, startPoint x: 184, startPoint y: 73, endPoint x: 113, endPoint y: 71, distance: 70.9
click at [113, 71] on section "Showing 1 - 10 of 30 Works for [PERSON_NAME]" at bounding box center [259, 71] width 413 height 9
copy p "[PERSON_NAME]"
click at [94, 94] on div "TALK (ACOUSTIC)" at bounding box center [93, 91] width 54 height 7
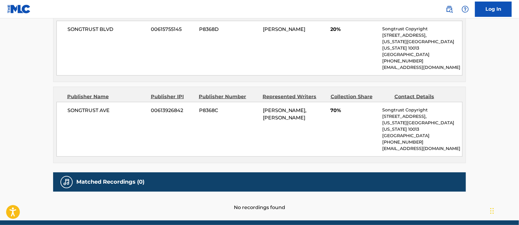
scroll to position [203, 0]
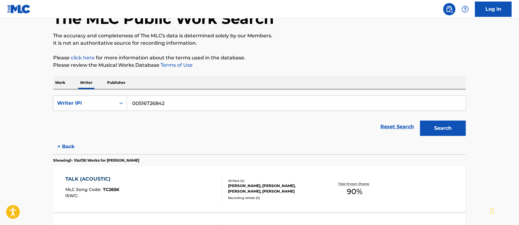
scroll to position [122, 0]
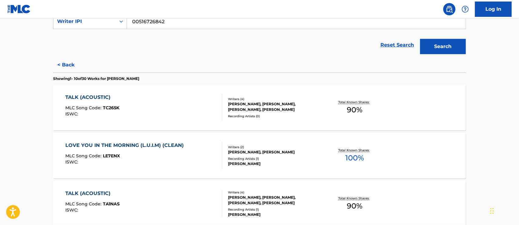
click at [117, 143] on div "LOVE YOU IN THE MORNING (L.U.I.M) (CLEAN)" at bounding box center [127, 144] width 122 height 7
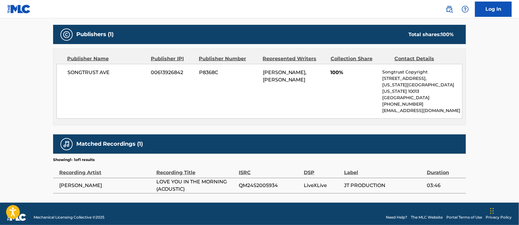
scroll to position [238, 0]
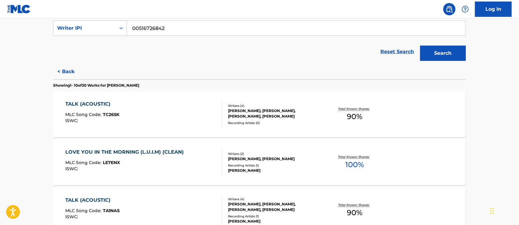
scroll to position [197, 0]
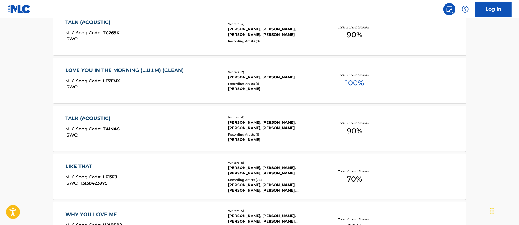
click at [95, 115] on div "TALK (ACOUSTIC)" at bounding box center [93, 118] width 54 height 7
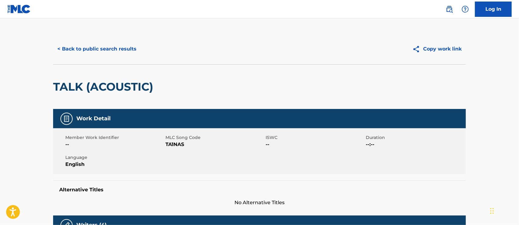
click at [84, 48] on button "< Back to public search results" at bounding box center [97, 48] width 88 height 15
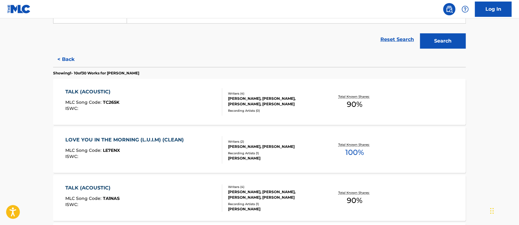
scroll to position [169, 0]
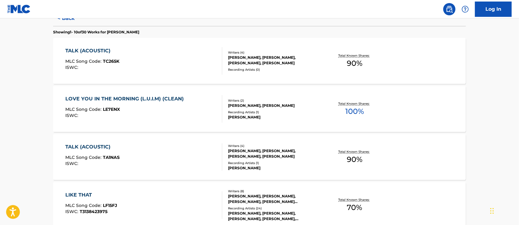
click at [84, 192] on div "LIKE THAT" at bounding box center [92, 194] width 52 height 7
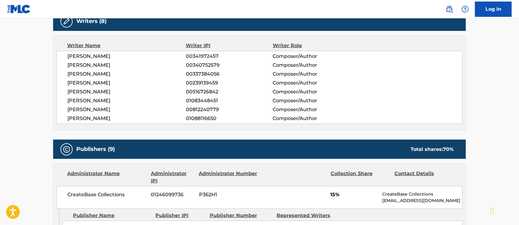
scroll to position [326, 0]
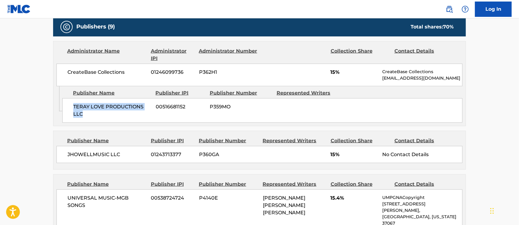
drag, startPoint x: 92, startPoint y: 114, endPoint x: 74, endPoint y: 105, distance: 20.2
click at [74, 105] on span "TERAY LOVE PRODUCTIONS LLC" at bounding box center [112, 110] width 78 height 15
copy span "TERAY LOVE PRODUCTIONS LLC"
drag, startPoint x: 188, startPoint y: 106, endPoint x: 156, endPoint y: 104, distance: 31.5
click at [156, 104] on span "00516681152" at bounding box center [180, 106] width 49 height 7
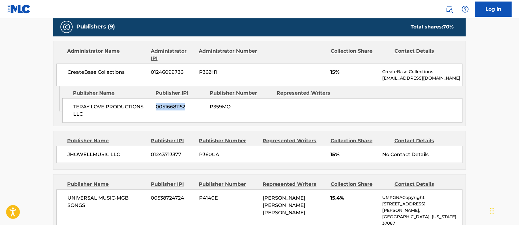
copy span "00516681152"
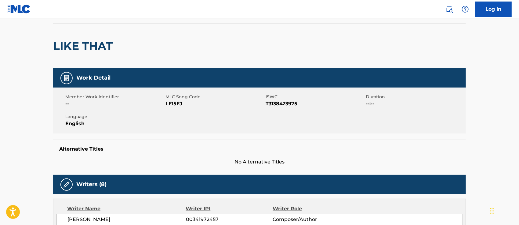
scroll to position [0, 0]
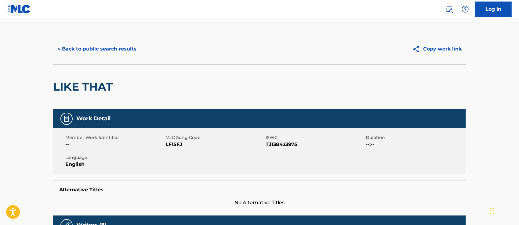
click at [83, 51] on button "< Back to public search results" at bounding box center [97, 48] width 88 height 15
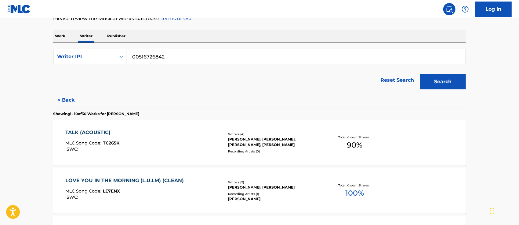
scroll to position [209, 0]
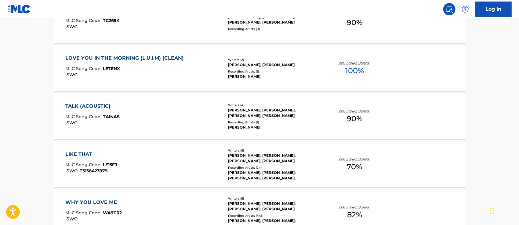
click at [94, 201] on div "WHY YOU LOVE ME" at bounding box center [94, 201] width 57 height 7
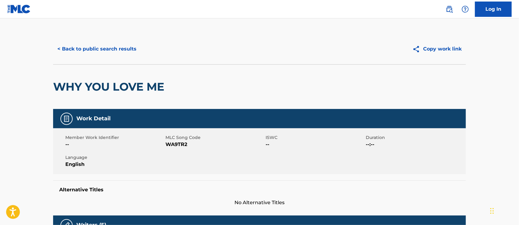
click at [98, 53] on button "< Back to public search results" at bounding box center [97, 48] width 88 height 15
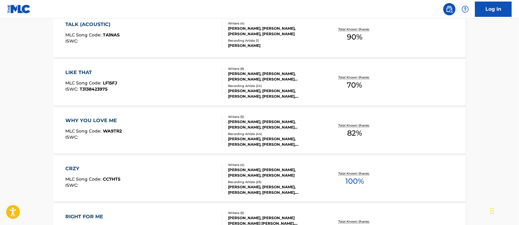
scroll to position [332, 0]
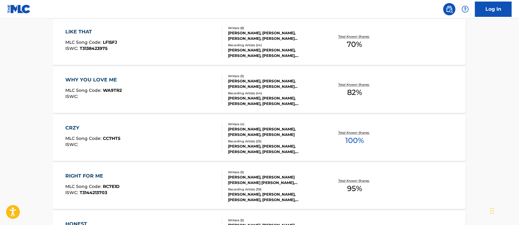
click at [73, 125] on div "CRZY" at bounding box center [93, 127] width 55 height 7
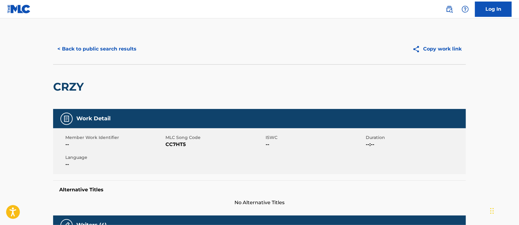
click at [82, 52] on button "< Back to public search results" at bounding box center [97, 48] width 88 height 15
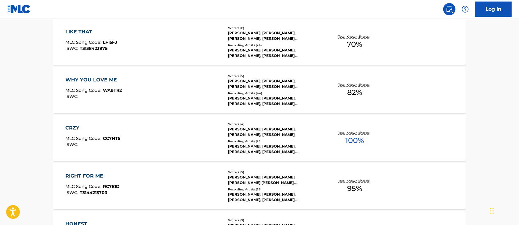
scroll to position [372, 0]
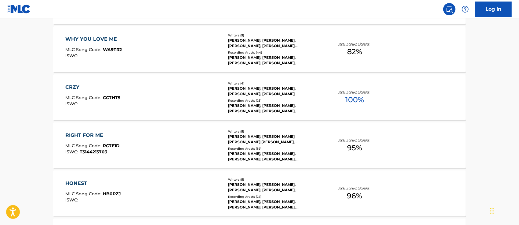
click at [88, 135] on div "RIGHT FOR ME" at bounding box center [93, 134] width 54 height 7
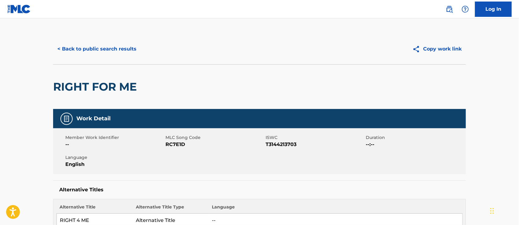
click at [95, 50] on button "< Back to public search results" at bounding box center [97, 48] width 88 height 15
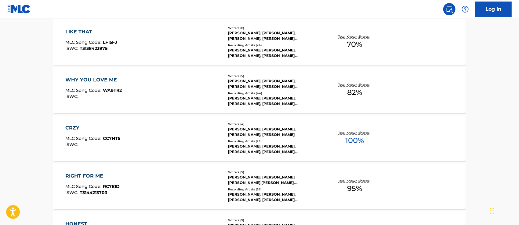
scroll to position [413, 0]
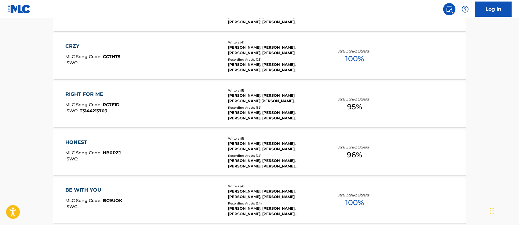
click at [81, 142] on div "HONEST" at bounding box center [94, 141] width 56 height 7
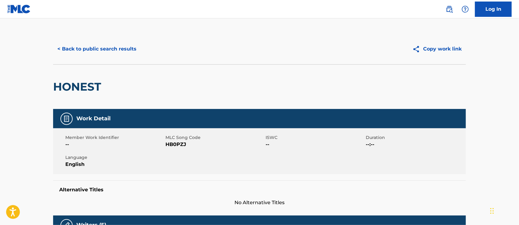
click at [93, 49] on button "< Back to public search results" at bounding box center [97, 48] width 88 height 15
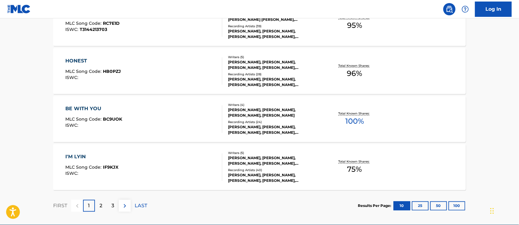
click at [93, 109] on div "BE WITH YOU" at bounding box center [94, 108] width 57 height 7
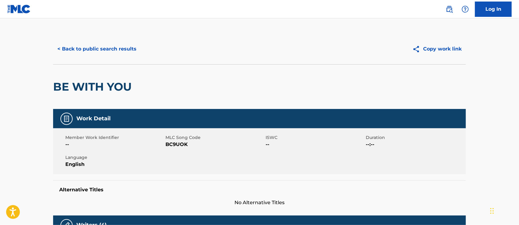
click at [109, 50] on button "< Back to public search results" at bounding box center [97, 48] width 88 height 15
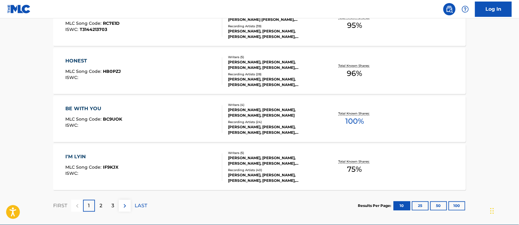
click at [81, 158] on div "I'M LYIN" at bounding box center [92, 156] width 53 height 7
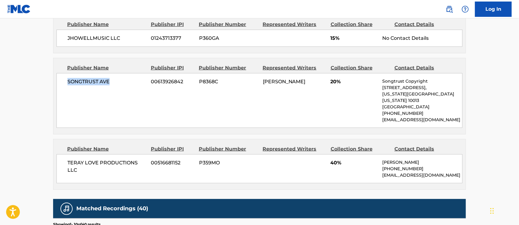
drag, startPoint x: 68, startPoint y: 80, endPoint x: 124, endPoint y: 83, distance: 56.0
click at [124, 83] on span "SONGTRUST AVE" at bounding box center [107, 81] width 79 height 7
drag, startPoint x: 85, startPoint y: 165, endPoint x: 68, endPoint y: 151, distance: 22.6
click at [68, 154] on div "TERAY LOVE PRODUCTIONS LLC 00516681152 P359MO 40% [PERSON_NAME] [PHONE_NUMBER] …" at bounding box center [260, 168] width 406 height 29
copy span "TERAY LOVE PRODUCTIONS LLC"
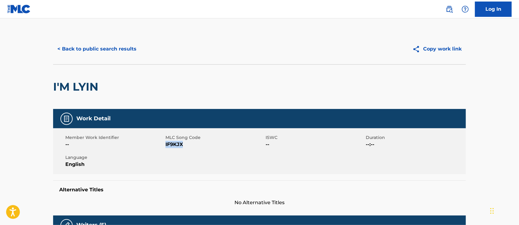
drag, startPoint x: 188, startPoint y: 142, endPoint x: 166, endPoint y: 144, distance: 21.8
click at [166, 144] on span "IF9KJX" at bounding box center [215, 144] width 99 height 7
copy span "IF9KJX"
click at [130, 51] on button "< Back to public search results" at bounding box center [97, 48] width 88 height 15
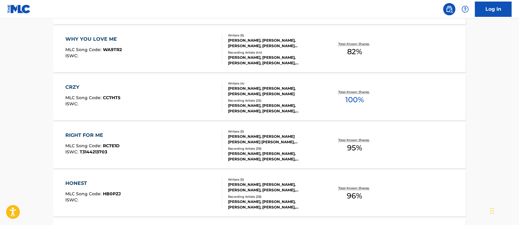
scroll to position [523, 0]
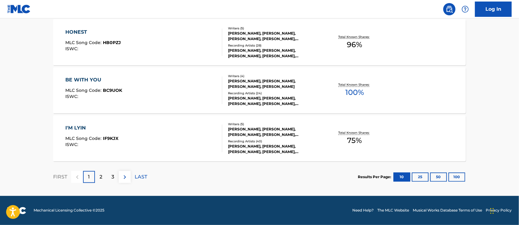
click at [101, 176] on p "2" at bounding box center [101, 176] width 3 height 7
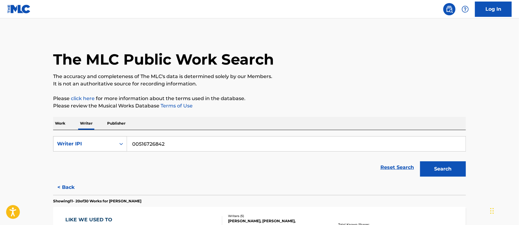
scroll to position [163, 0]
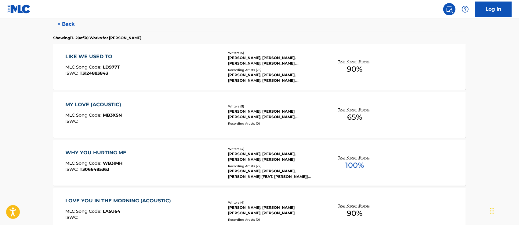
click at [96, 57] on div "LIKE WE USED TO" at bounding box center [93, 56] width 55 height 7
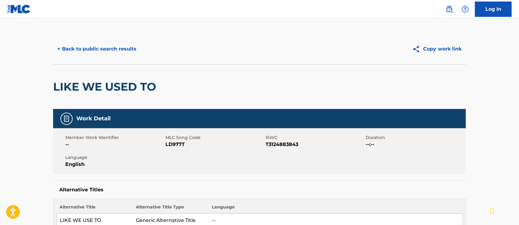
click at [110, 52] on button "< Back to public search results" at bounding box center [97, 48] width 88 height 15
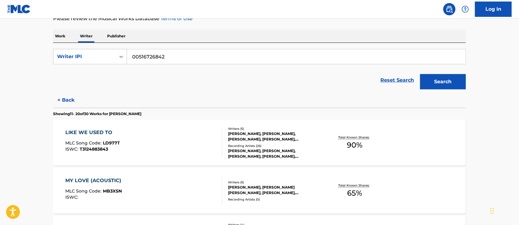
scroll to position [128, 0]
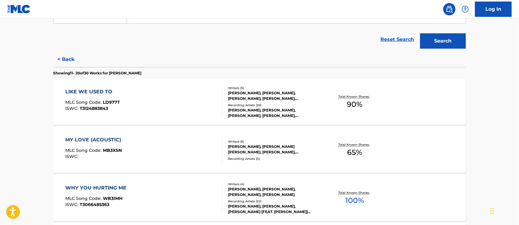
click at [92, 140] on div "MY LOVE (ACOUSTIC)" at bounding box center [95, 139] width 59 height 7
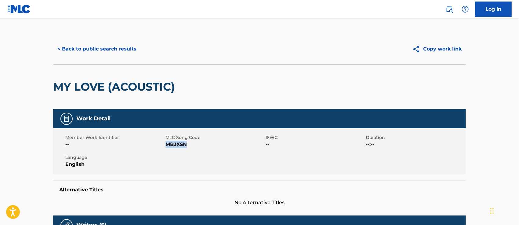
drag, startPoint x: 192, startPoint y: 145, endPoint x: 166, endPoint y: 144, distance: 26.3
click at [166, 144] on span "MB3XSN" at bounding box center [215, 144] width 99 height 7
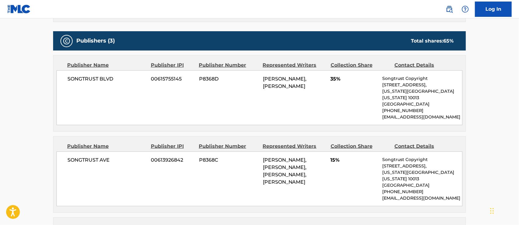
scroll to position [326, 0]
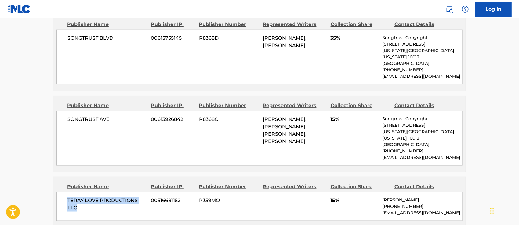
drag, startPoint x: 85, startPoint y: 195, endPoint x: 62, endPoint y: 188, distance: 24.0
click at [62, 192] on div "TERAY LOVE PRODUCTIONS LLC 00516681152 P359MO 15% [PERSON_NAME] [PHONE_NUMBER] …" at bounding box center [260, 206] width 406 height 29
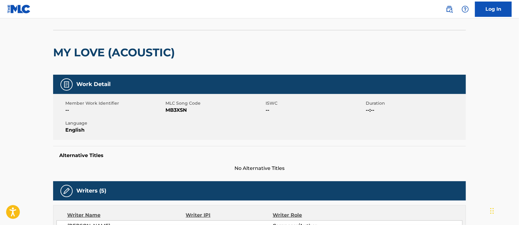
scroll to position [0, 0]
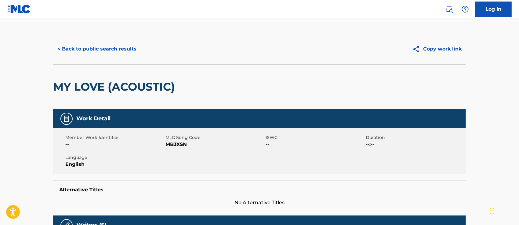
click at [93, 53] on button "< Back to public search results" at bounding box center [97, 48] width 88 height 15
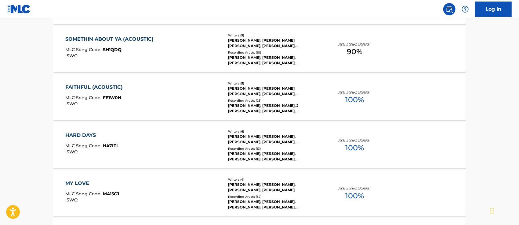
scroll to position [454, 0]
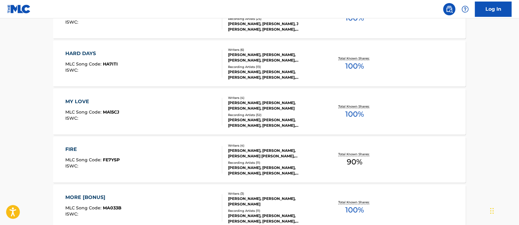
click at [77, 148] on div "FIRE" at bounding box center [93, 149] width 54 height 7
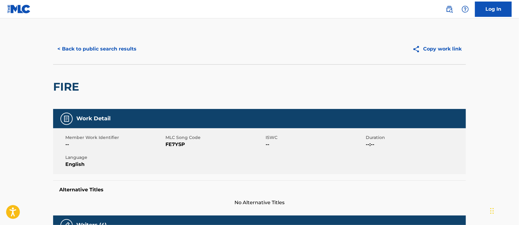
click at [98, 53] on button "< Back to public search results" at bounding box center [97, 48] width 88 height 15
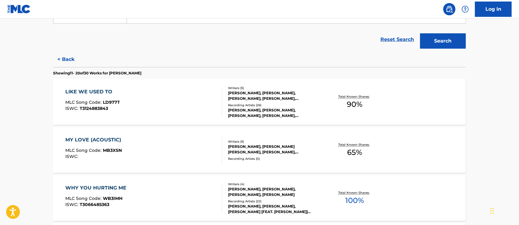
scroll to position [5, 0]
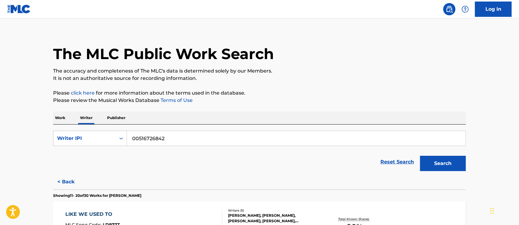
click at [452, 160] on button "Search" at bounding box center [443, 163] width 46 height 15
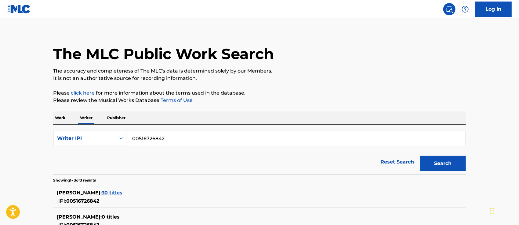
scroll to position [97, 0]
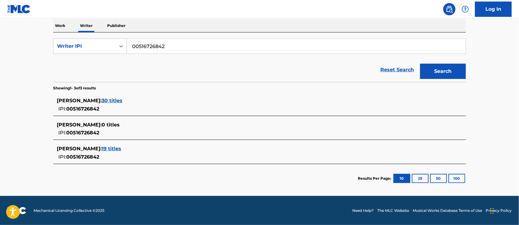
click at [117, 148] on span "19 titles" at bounding box center [112, 148] width 20 height 6
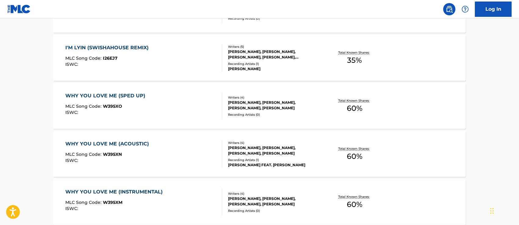
scroll to position [179, 0]
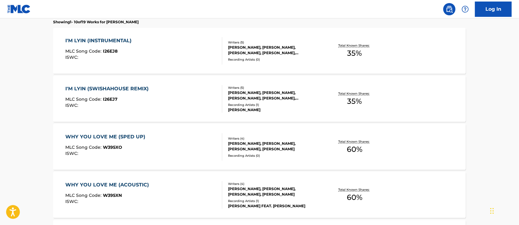
click at [123, 42] on div "I'M LYIN (INSTRUMENTAL)" at bounding box center [100, 40] width 69 height 7
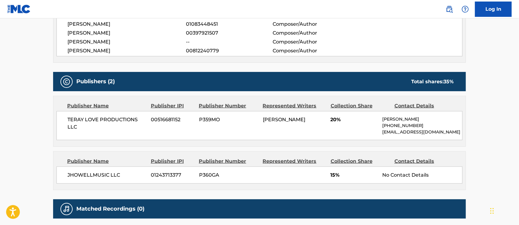
scroll to position [285, 0]
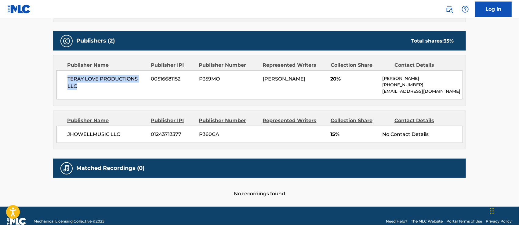
drag, startPoint x: 84, startPoint y: 84, endPoint x: 59, endPoint y: 75, distance: 27.2
click at [59, 75] on div "TERAY LOVE PRODUCTIONS LLC 00516681152 P359MO [PERSON_NAME] 20% [PERSON_NAME] […" at bounding box center [260, 84] width 406 height 29
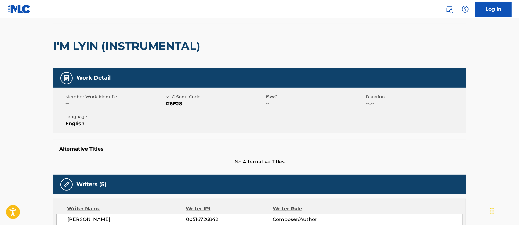
scroll to position [0, 0]
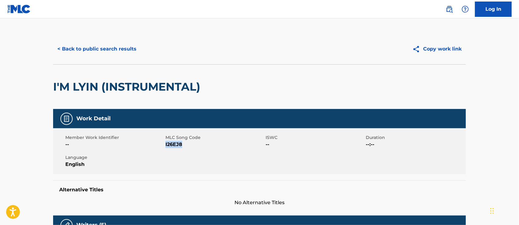
drag, startPoint x: 183, startPoint y: 143, endPoint x: 166, endPoint y: 145, distance: 17.2
click at [166, 145] on span "I26EJ8" at bounding box center [215, 144] width 99 height 7
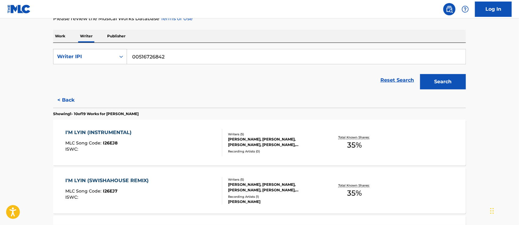
scroll to position [128, 0]
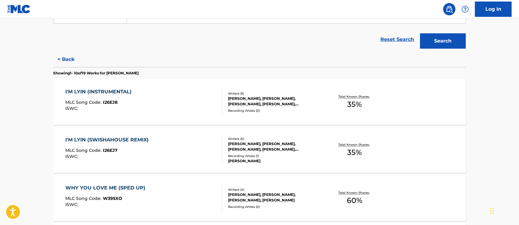
click at [130, 138] on div "I'M LYIN (SWISHAHOUSE REMIX)" at bounding box center [109, 139] width 86 height 7
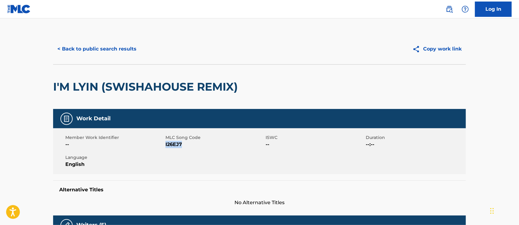
drag, startPoint x: 189, startPoint y: 143, endPoint x: 166, endPoint y: 144, distance: 22.9
click at [166, 144] on span "I26EJ7" at bounding box center [215, 144] width 99 height 7
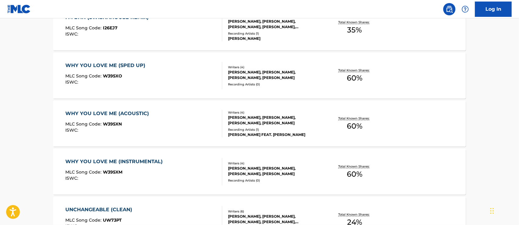
scroll to position [209, 0]
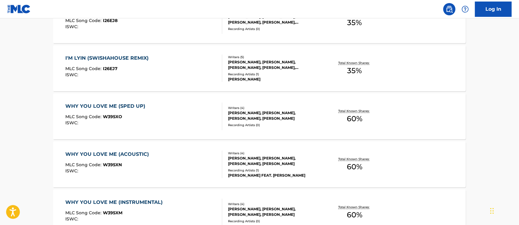
click at [131, 106] on div "WHY YOU LOVE ME (SPED UP)" at bounding box center [107, 105] width 83 height 7
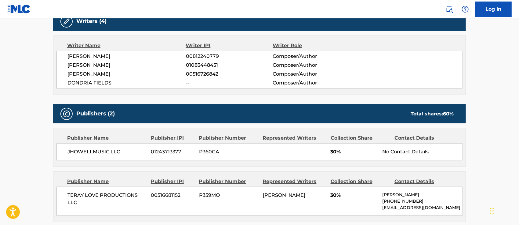
scroll to position [287, 0]
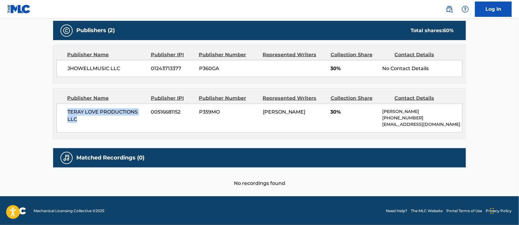
drag, startPoint x: 84, startPoint y: 117, endPoint x: 65, endPoint y: 108, distance: 21.2
click at [65, 108] on div "TERAY LOVE PRODUCTIONS LLC 00516681152 P359MO [PERSON_NAME] 30% [PERSON_NAME] […" at bounding box center [260, 117] width 406 height 29
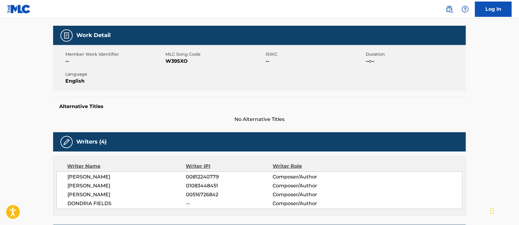
scroll to position [42, 0]
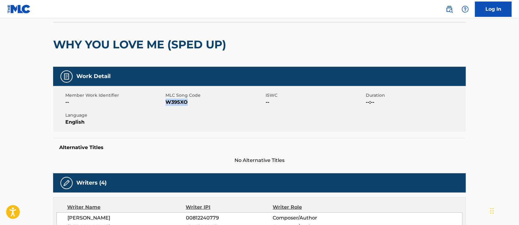
drag, startPoint x: 188, startPoint y: 104, endPoint x: 167, endPoint y: 104, distance: 21.1
click at [167, 104] on span "W395XO" at bounding box center [215, 101] width 99 height 7
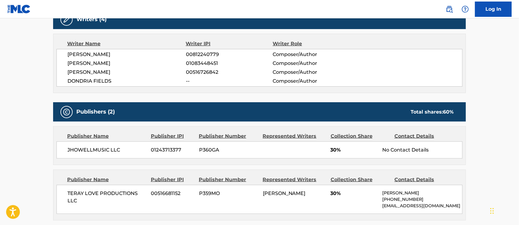
scroll to position [246, 0]
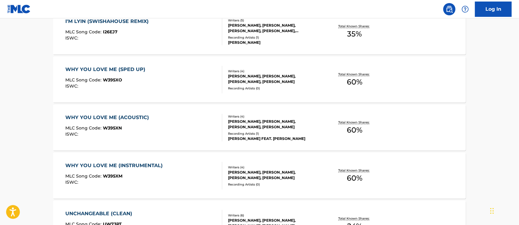
scroll to position [205, 0]
